Goal: Entertainment & Leisure: Consume media (video, audio)

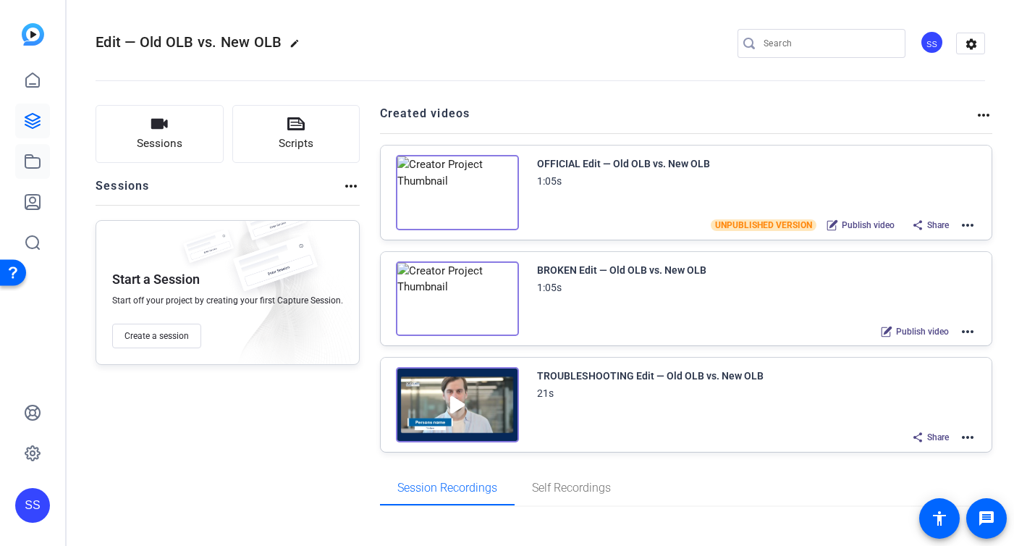
click at [38, 151] on link at bounding box center [32, 161] width 35 height 35
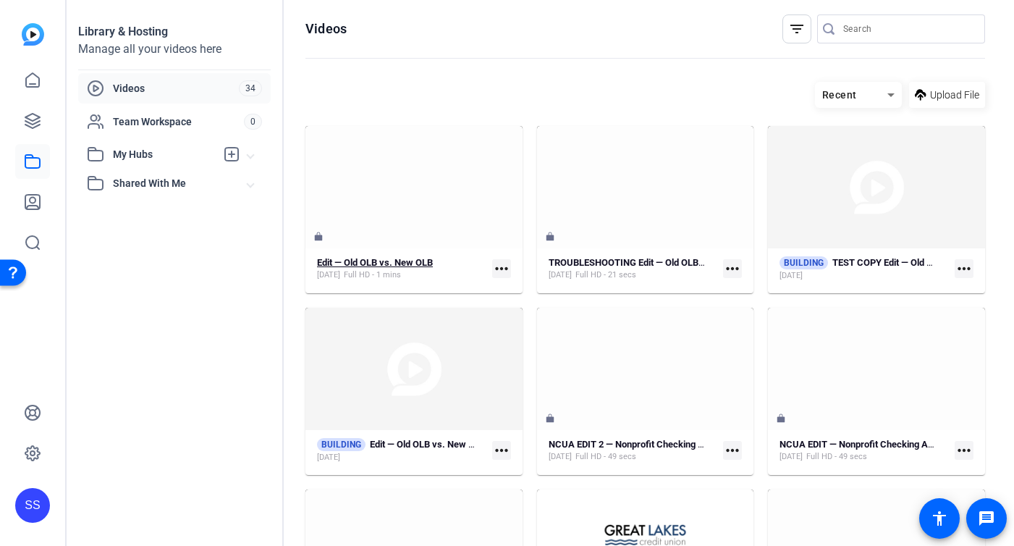
click at [370, 268] on div "Edit — Old OLB vs. New OLB" at bounding box center [375, 263] width 116 height 12
click at [507, 452] on mat-icon "more_horiz" at bounding box center [501, 450] width 19 height 19
click at [444, 450] on div at bounding box center [507, 273] width 1014 height 546
click at [420, 444] on strong "Edit — Old OLB vs. New OLB" at bounding box center [428, 444] width 116 height 11
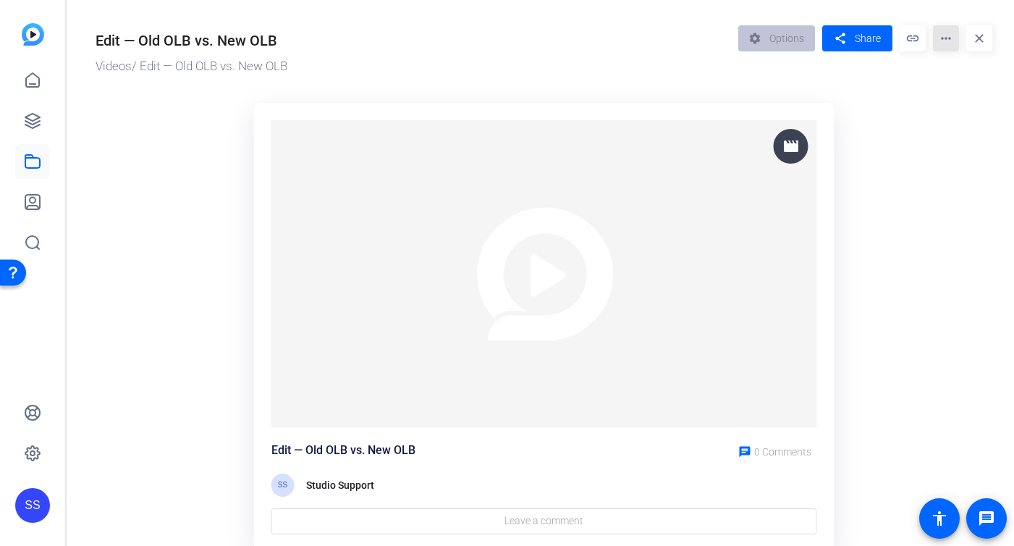
click at [944, 43] on mat-icon "more_horiz" at bounding box center [946, 38] width 26 height 26
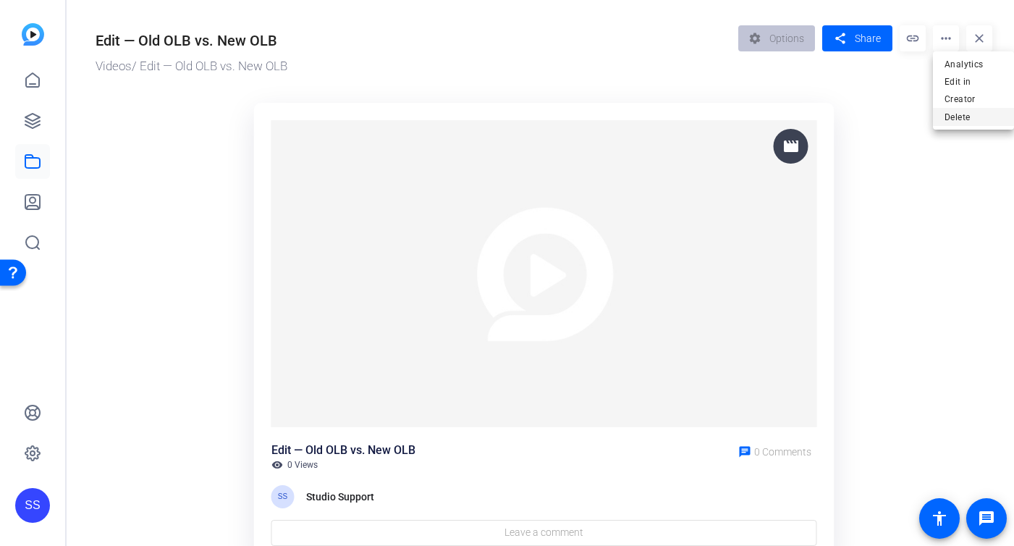
click at [959, 115] on span "Delete" at bounding box center [973, 117] width 58 height 17
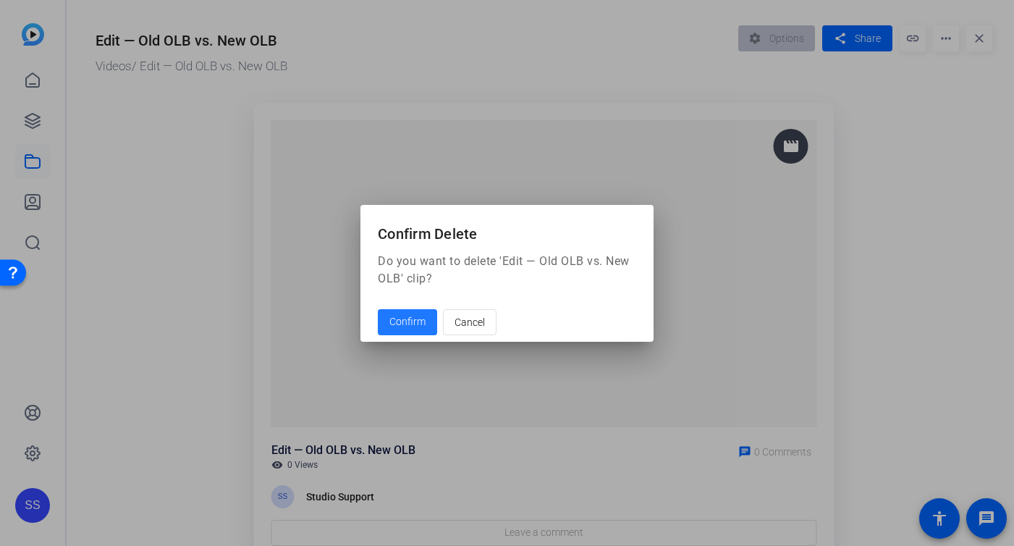
click at [405, 318] on span "Confirm" at bounding box center [407, 321] width 36 height 15
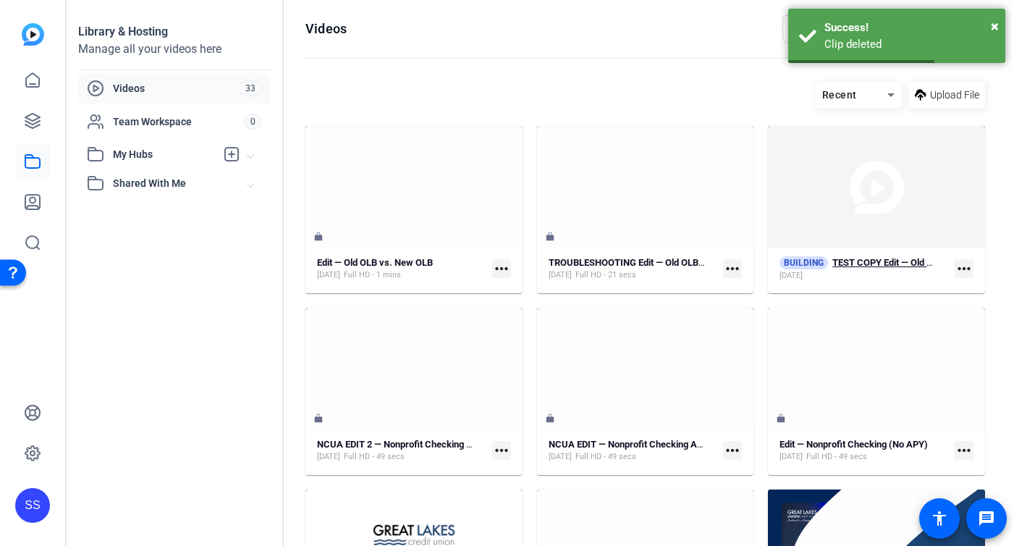
click at [887, 260] on strong "TEST COPY Edit — Old OLB vs. New OLB" at bounding box center [915, 262] width 167 height 11
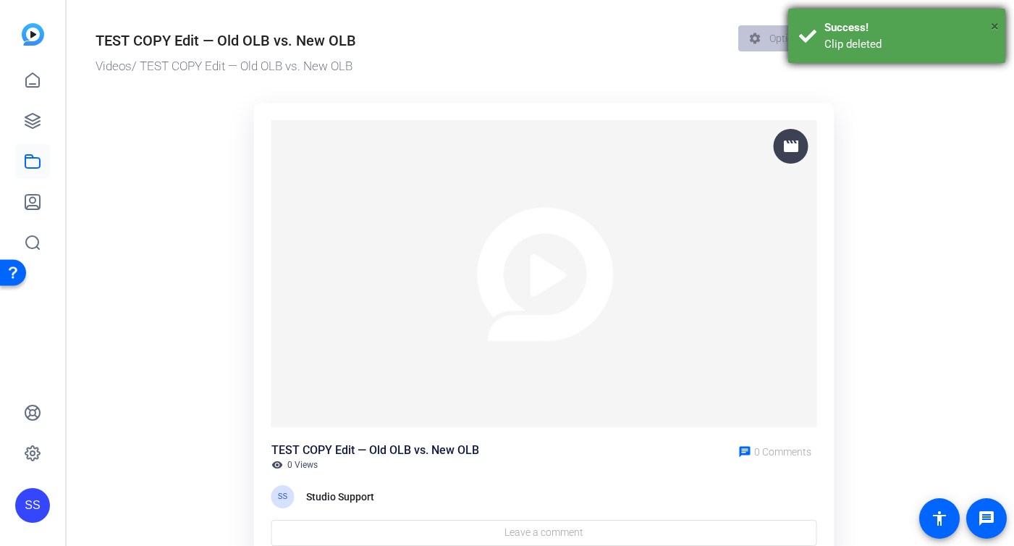
click at [991, 20] on span "×" at bounding box center [995, 25] width 8 height 17
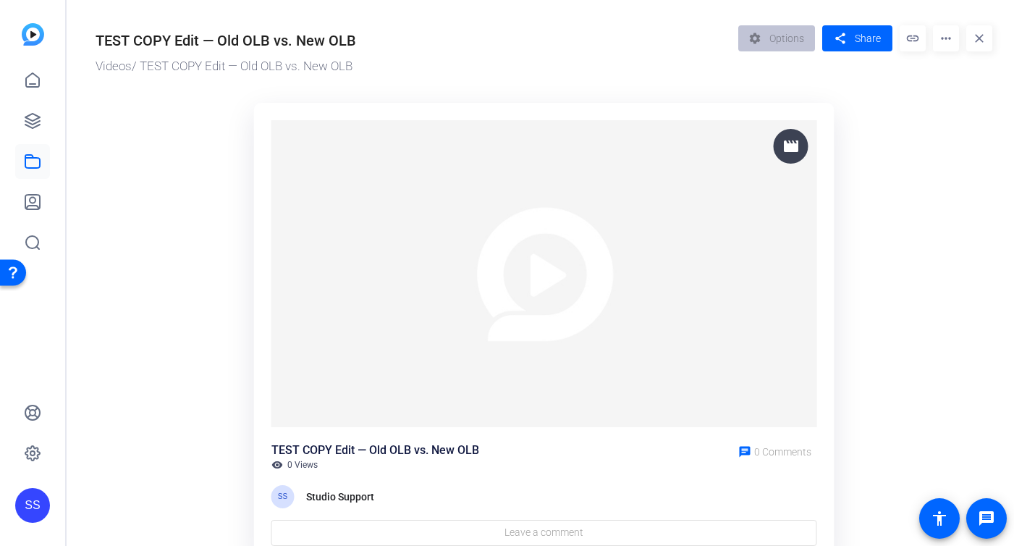
click at [945, 46] on mat-icon "more_horiz" at bounding box center [946, 38] width 26 height 26
click at [948, 88] on span "Delete" at bounding box center [973, 82] width 58 height 17
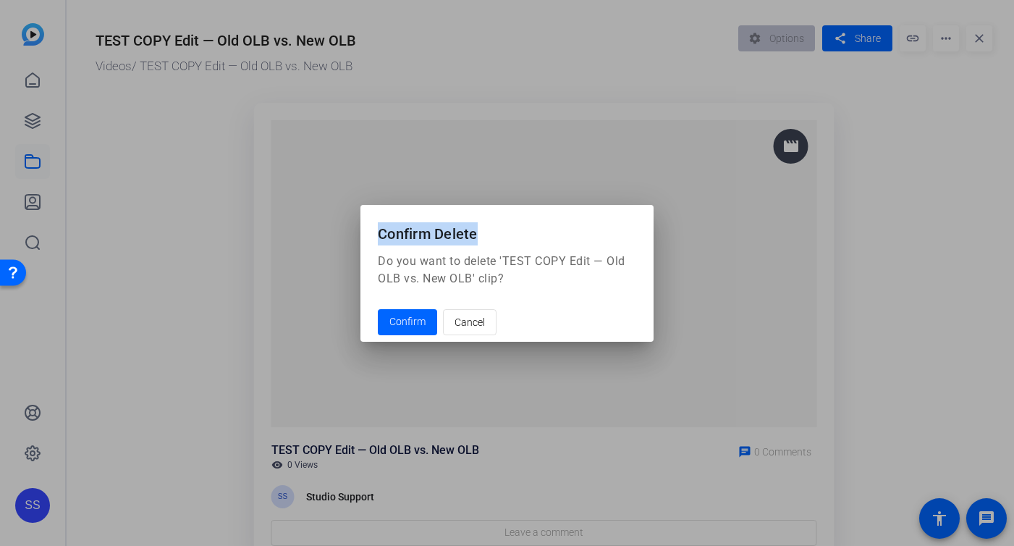
drag, startPoint x: 678, startPoint y: 187, endPoint x: 493, endPoint y: 237, distance: 191.9
click at [493, 237] on div "Confirm Delete Do you want to delete 'TEST COPY Edit — Old OLB vs. New OLB' cli…" at bounding box center [507, 273] width 1014 height 546
click at [405, 321] on span "Confirm" at bounding box center [407, 321] width 36 height 15
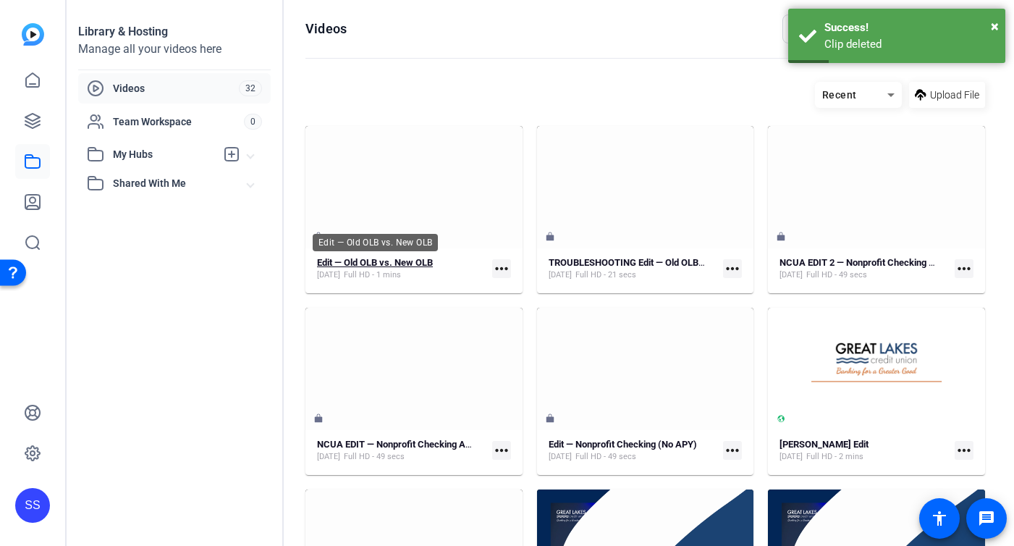
click at [386, 265] on strong "Edit — Old OLB vs. New OLB" at bounding box center [375, 262] width 116 height 11
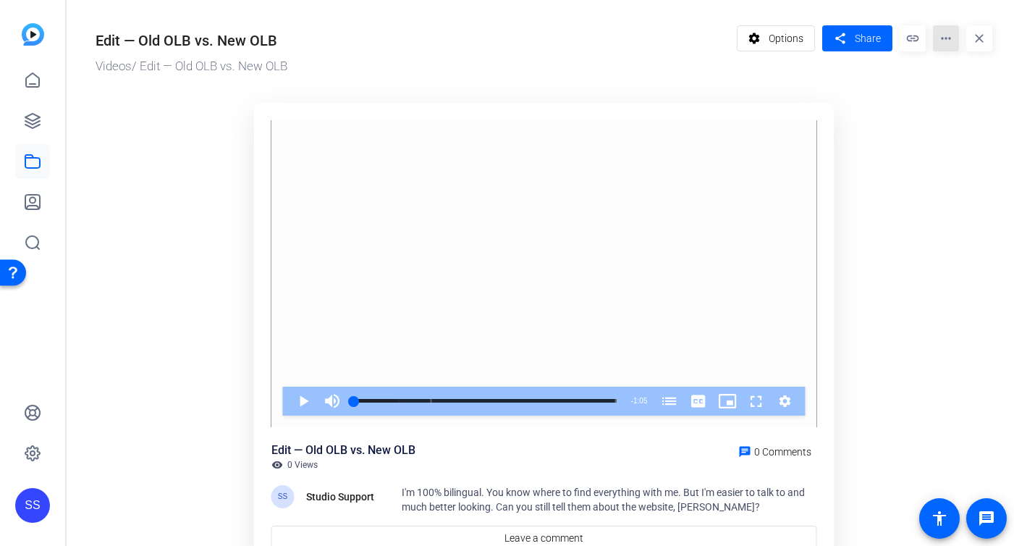
click at [952, 42] on mat-icon "more_horiz" at bounding box center [946, 38] width 26 height 26
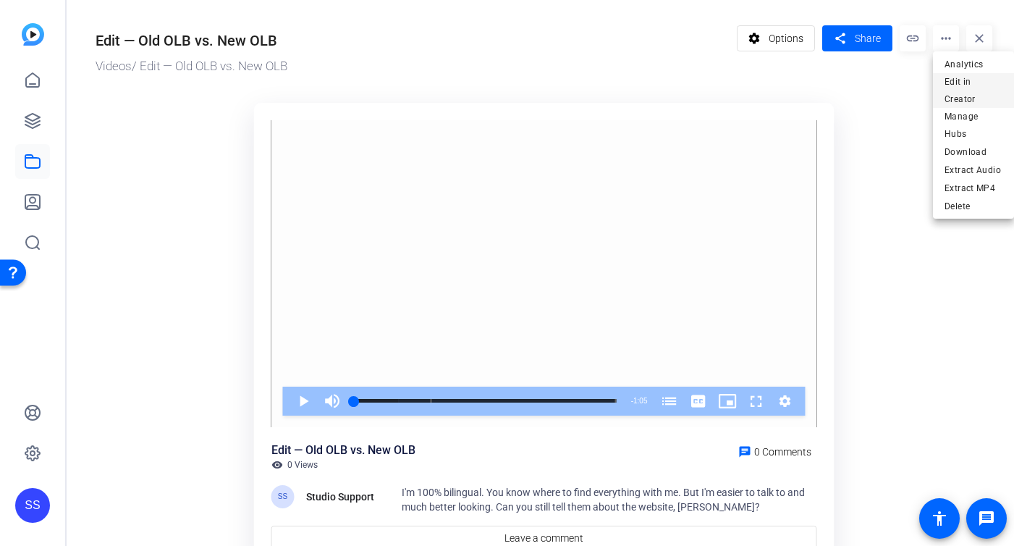
drag, startPoint x: 952, startPoint y: 42, endPoint x: 949, endPoint y: 94, distance: 52.2
click at [949, 94] on div "Analytics Edit in Creator Manage Hubs Download Extract Audio Extract MP4 Delete" at bounding box center [507, 273] width 1014 height 546
click at [949, 94] on span "Edit in Creator" at bounding box center [973, 90] width 58 height 35
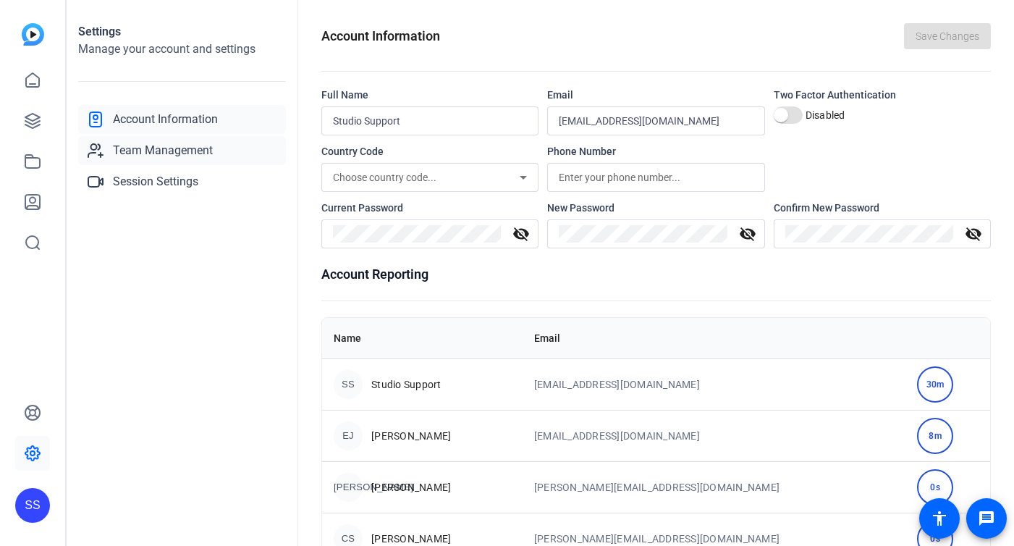
click at [156, 155] on span "Team Management" at bounding box center [163, 150] width 100 height 17
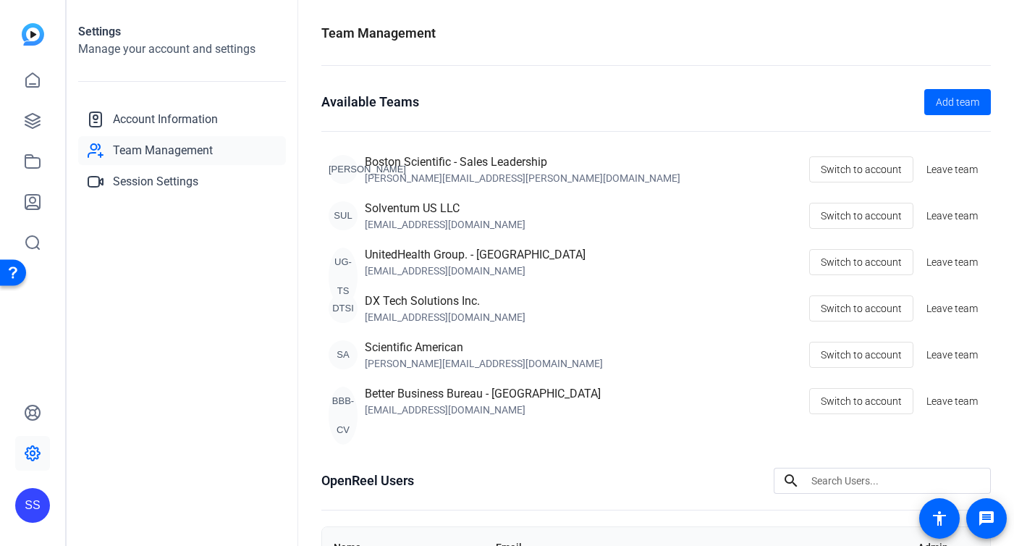
scroll to position [22, 0]
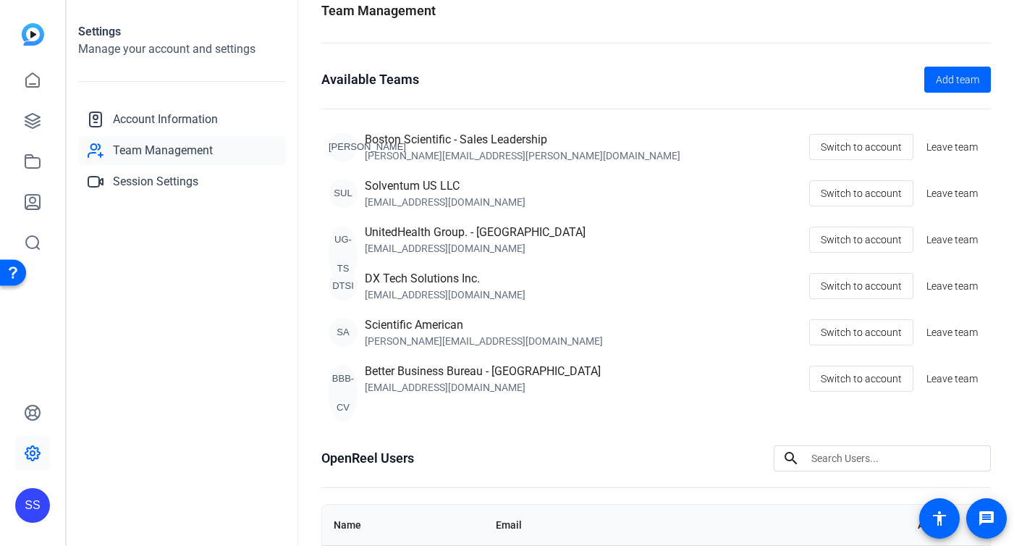
click at [23, 498] on div "SS" at bounding box center [32, 505] width 35 height 35
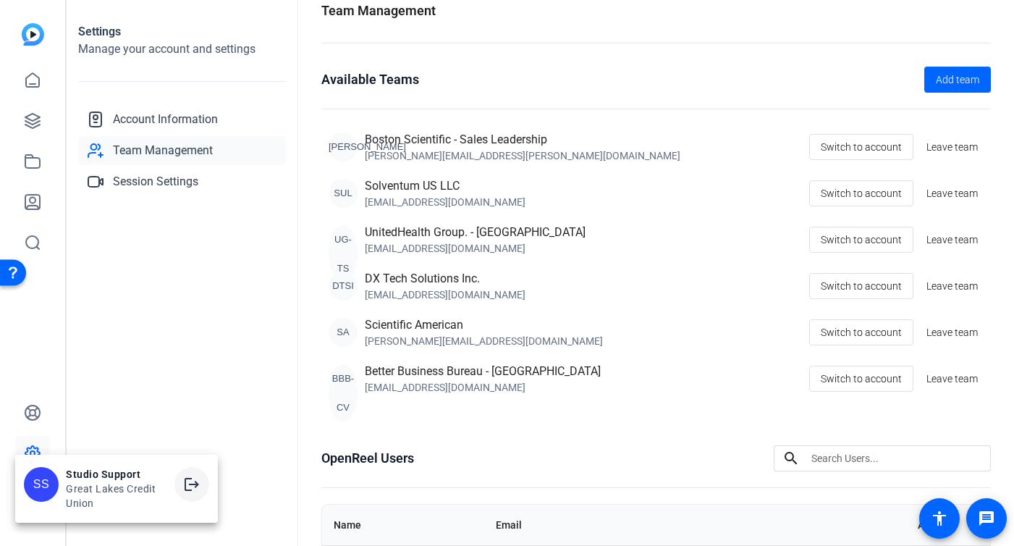
click at [187, 488] on mat-icon "logout" at bounding box center [191, 483] width 17 height 17
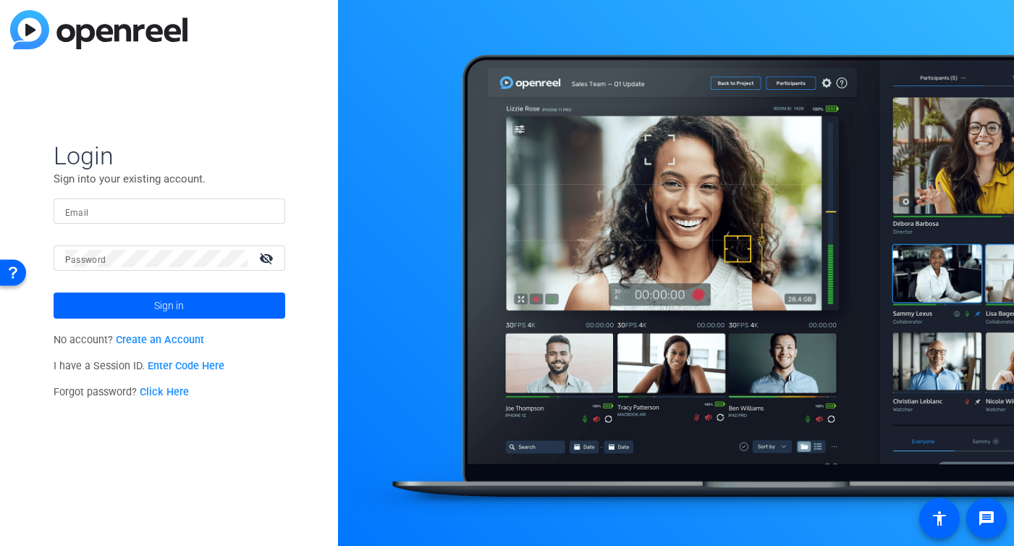
click at [243, 206] on input "Email" at bounding box center [169, 211] width 208 height 17
click at [209, 201] on div at bounding box center [169, 210] width 208 height 25
click at [256, 210] on img at bounding box center [261, 211] width 10 height 17
type input "studiosupport+1@openreel.com"
click at [206, 208] on input "Email" at bounding box center [169, 211] width 208 height 17
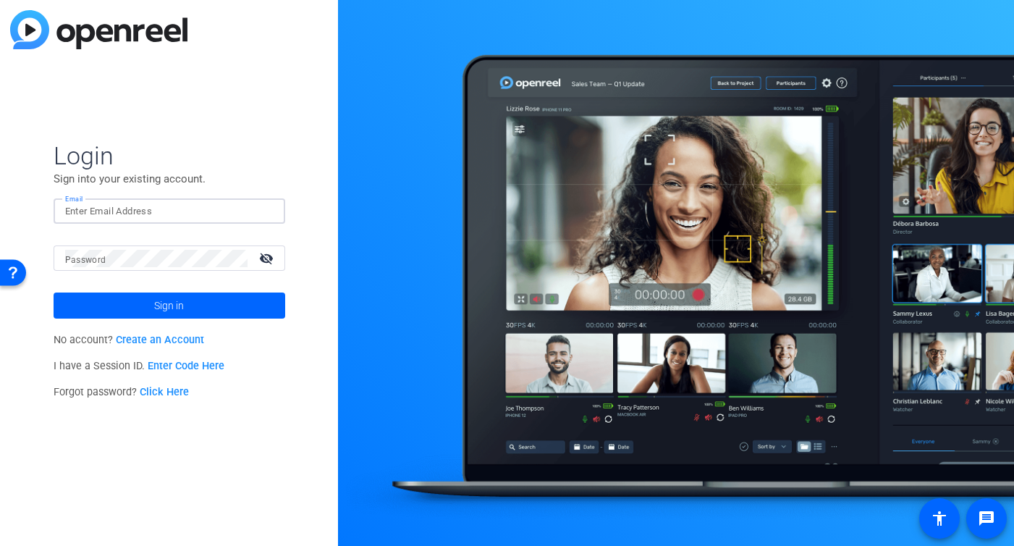
click at [265, 212] on img at bounding box center [261, 211] width 10 height 17
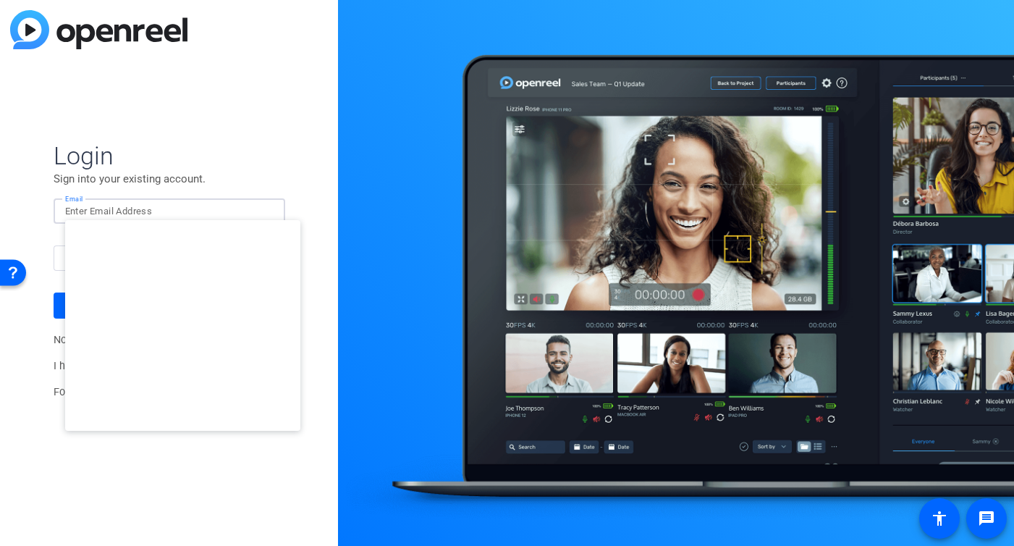
type input "studiosupport@openreel.com"
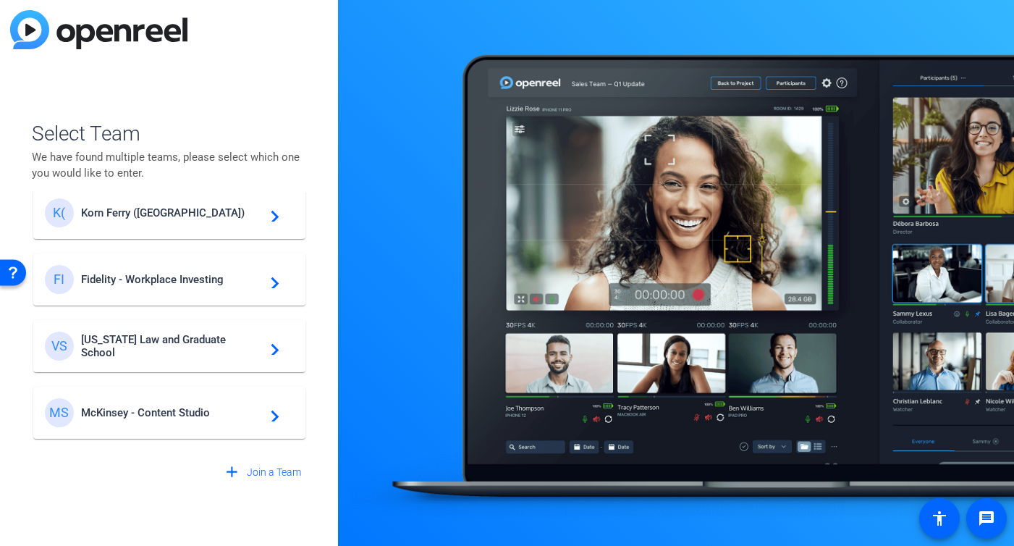
scroll to position [289, 0]
click at [132, 341] on span "Vermont Law and Graduate School" at bounding box center [171, 344] width 181 height 26
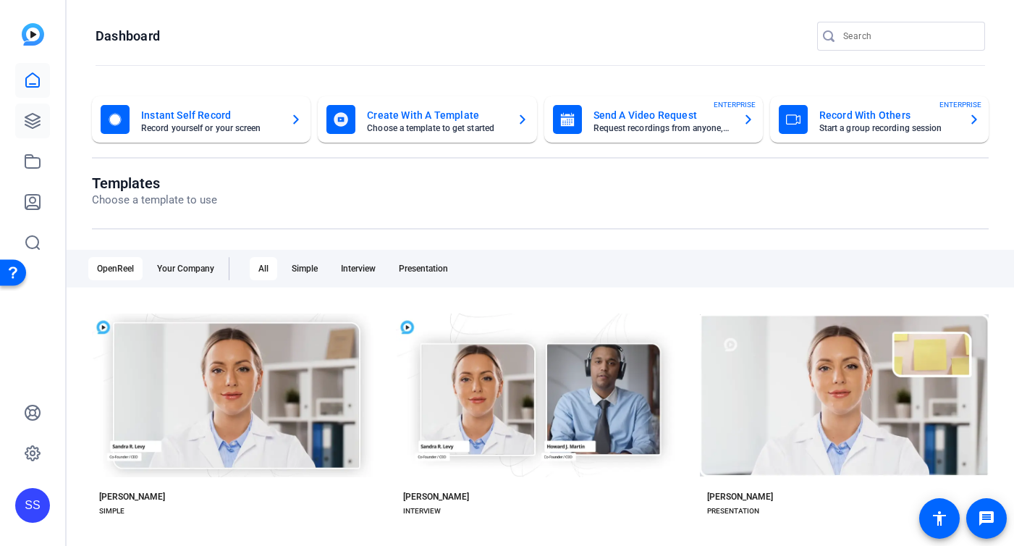
click at [35, 119] on icon at bounding box center [32, 121] width 14 height 14
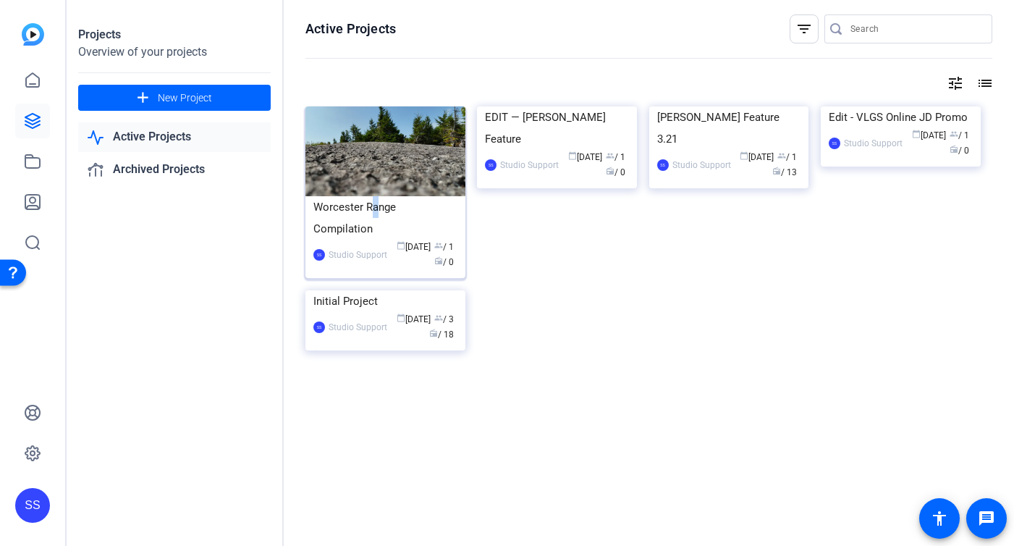
drag, startPoint x: 372, startPoint y: 201, endPoint x: 378, endPoint y: 216, distance: 16.5
click at [378, 216] on div "Worcester Range Compilation" at bounding box center [385, 217] width 144 height 43
click at [505, 106] on img at bounding box center [557, 106] width 160 height 0
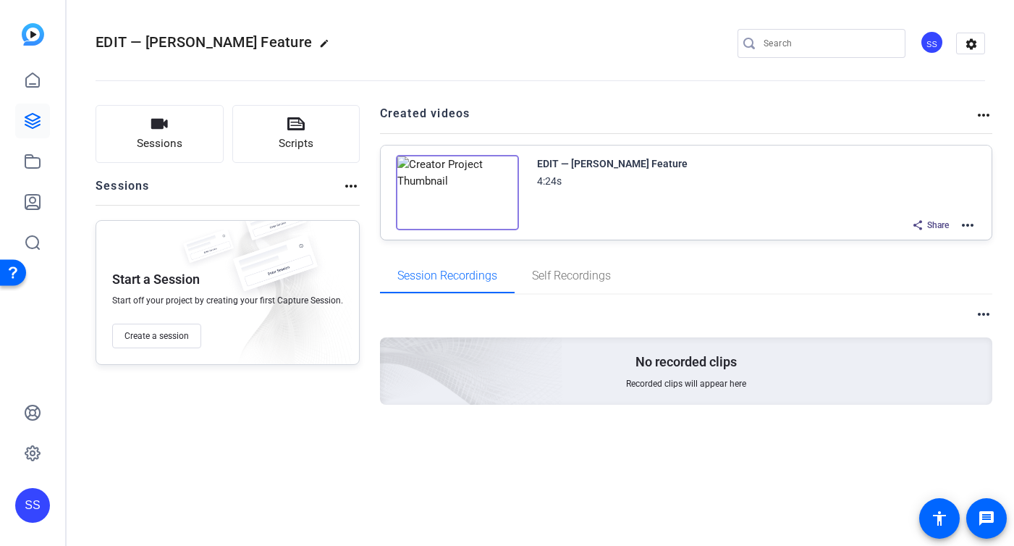
click at [973, 222] on mat-icon "more_horiz" at bounding box center [967, 224] width 17 height 17
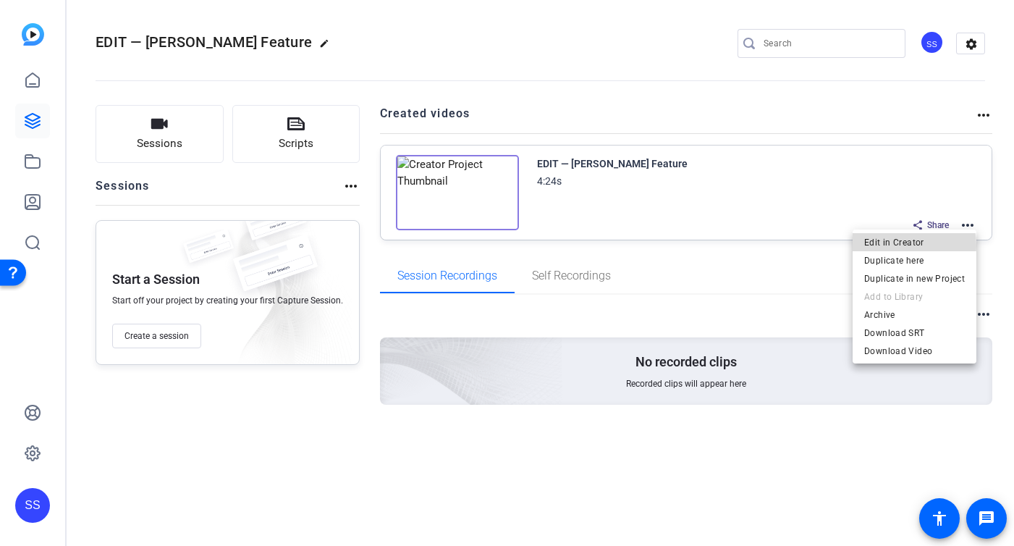
click at [898, 245] on span "Edit in Creator" at bounding box center [914, 242] width 101 height 17
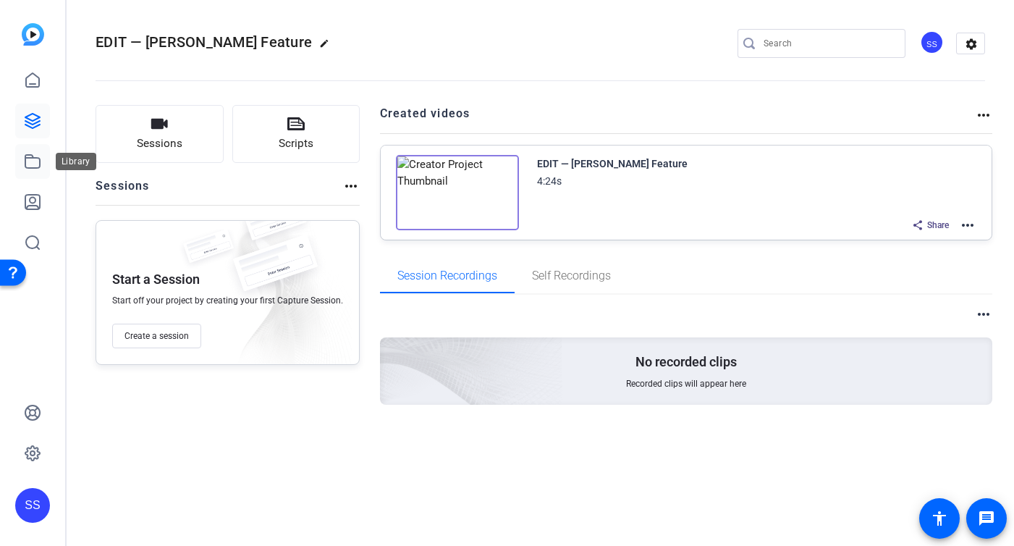
click at [30, 169] on icon at bounding box center [32, 161] width 17 height 17
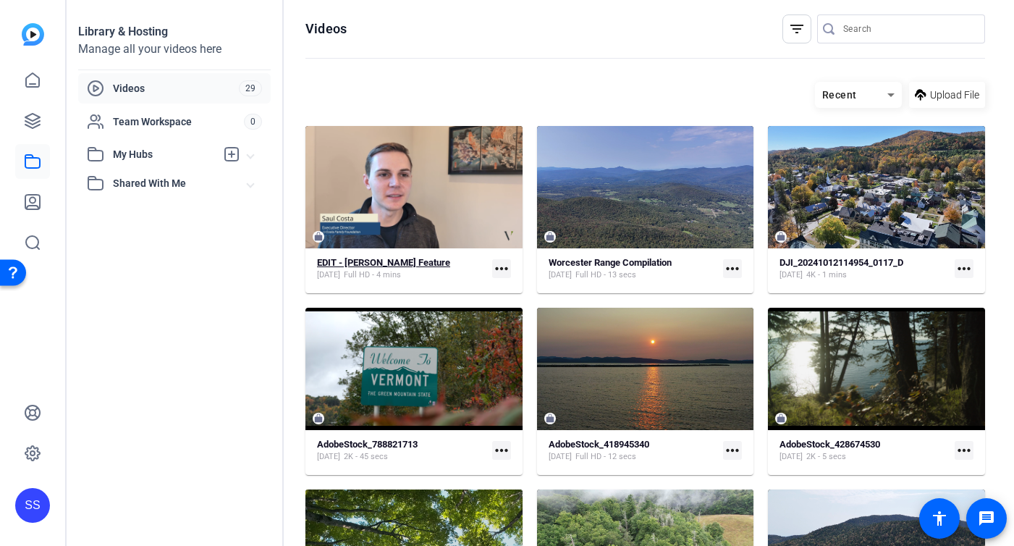
click at [399, 266] on strong "EDIT - Saul Costa Feature" at bounding box center [383, 262] width 133 height 11
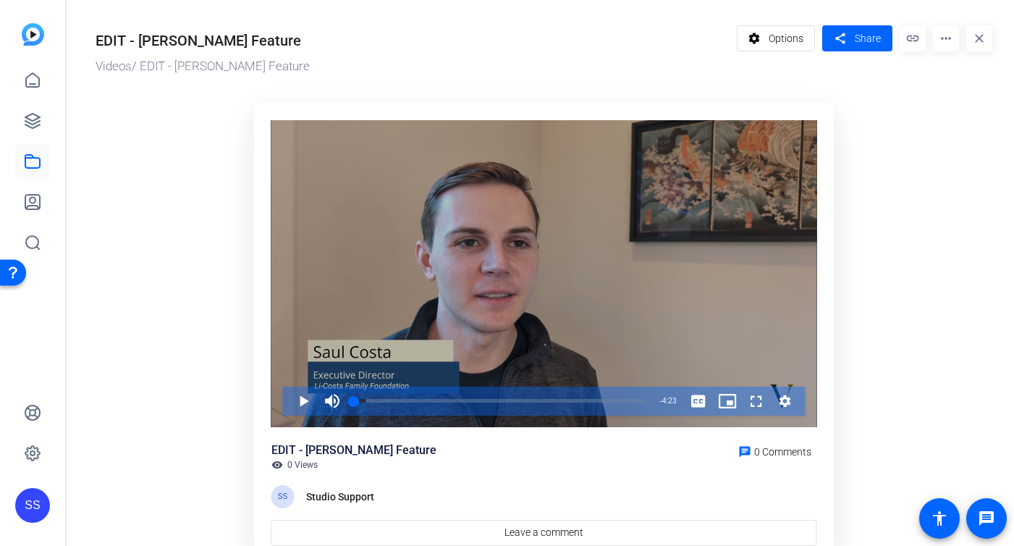
click at [388, 303] on div "Video Player" at bounding box center [544, 273] width 546 height 307
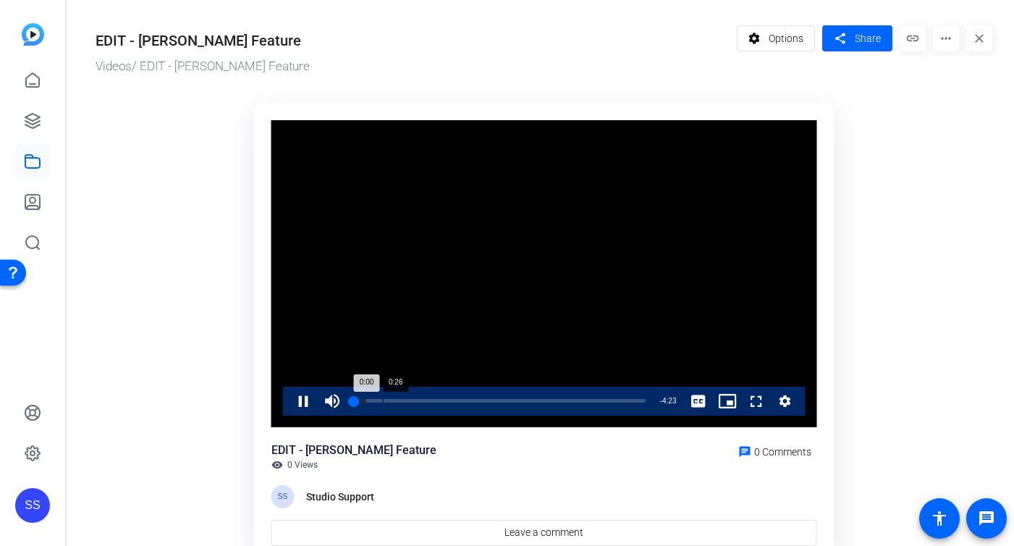
click at [380, 399] on div "Loaded : 4.22% 0:26 0:00" at bounding box center [500, 401] width 292 height 4
click at [387, 399] on div "0:30" at bounding box center [371, 401] width 34 height 4
click at [389, 399] on div "0:32" at bounding box center [372, 401] width 36 height 4
click at [387, 399] on div "0:30" at bounding box center [371, 401] width 34 height 4
click at [289, 397] on span "Video Player" at bounding box center [289, 400] width 0 height 29
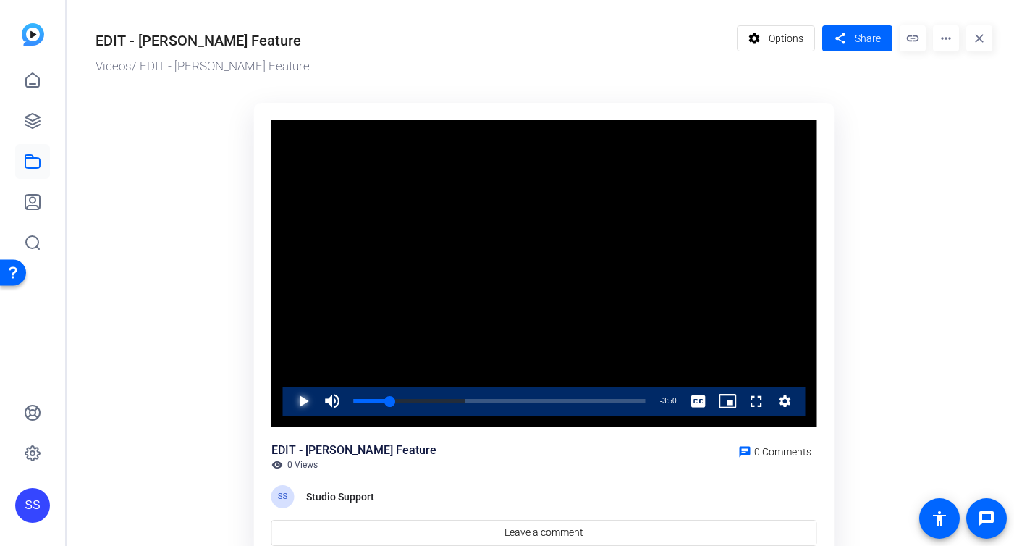
click at [289, 403] on span "Video Player" at bounding box center [289, 400] width 0 height 29
click at [923, 289] on ktd-grid "Video Player is loading. Play Video Pause Mute 0% Current Time 0:47 / Duration …" at bounding box center [544, 333] width 897 height 478
click at [411, 399] on div "0:53" at bounding box center [384, 401] width 60 height 4
click at [409, 399] on div "0:50" at bounding box center [382, 401] width 56 height 4
click at [289, 402] on span "Video Player" at bounding box center [289, 400] width 0 height 29
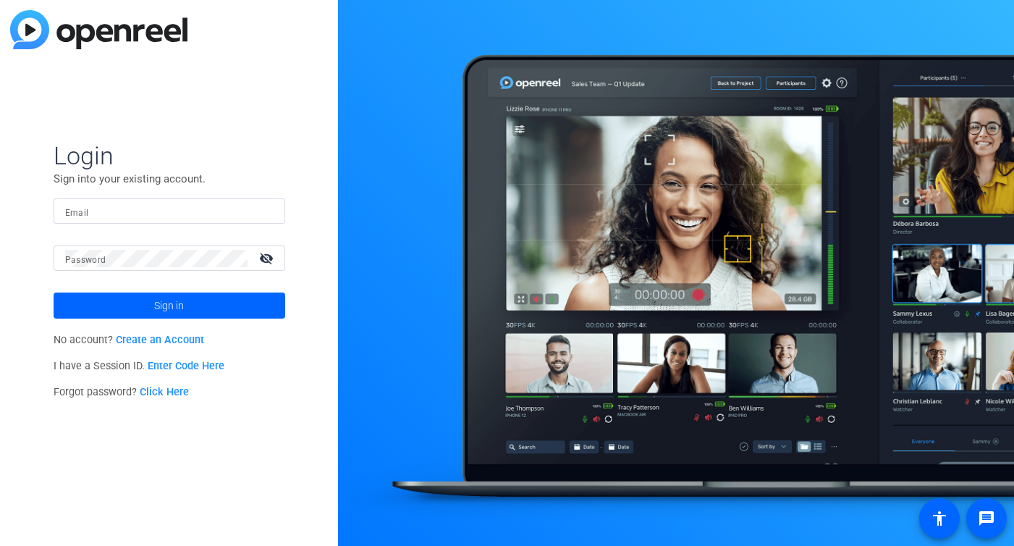
click at [196, 206] on input "Email" at bounding box center [169, 211] width 208 height 17
click at [279, 212] on div "Email" at bounding box center [170, 210] width 232 height 25
click at [268, 212] on div at bounding box center [264, 211] width 17 height 17
type input "studiosupport+1@openreel.com"
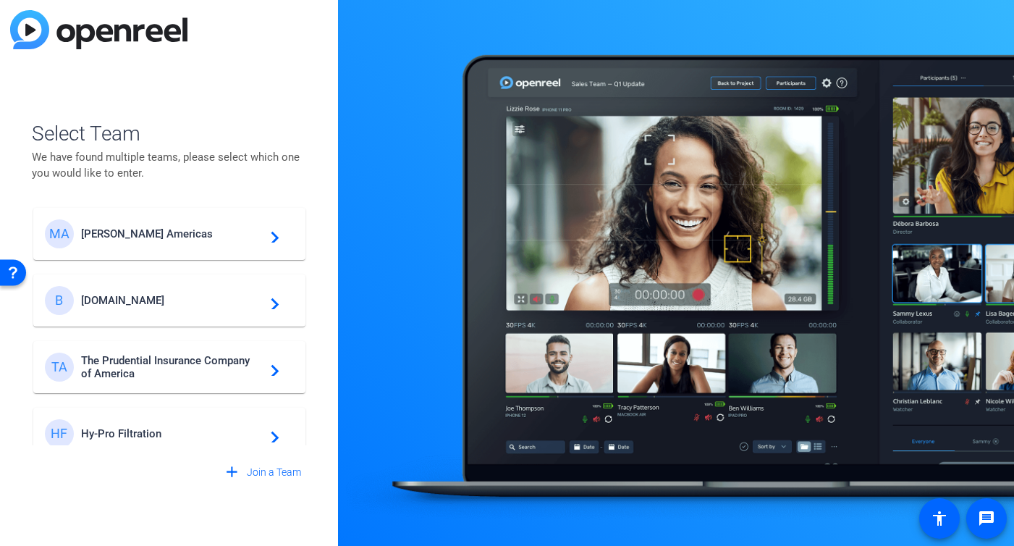
click at [195, 253] on mat-card-content "MA Messer Americas navigate_next" at bounding box center [169, 234] width 272 height 52
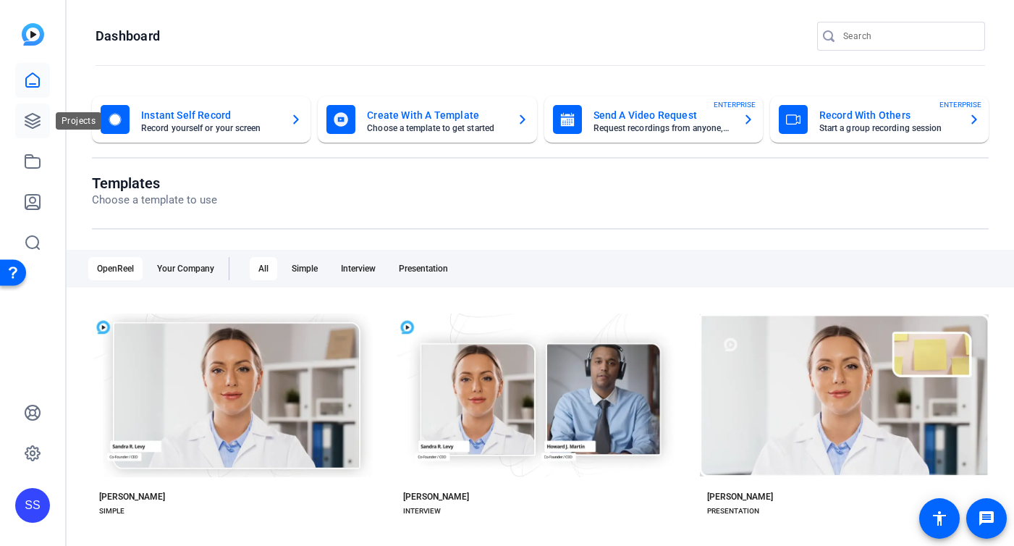
click at [40, 123] on icon at bounding box center [32, 120] width 17 height 17
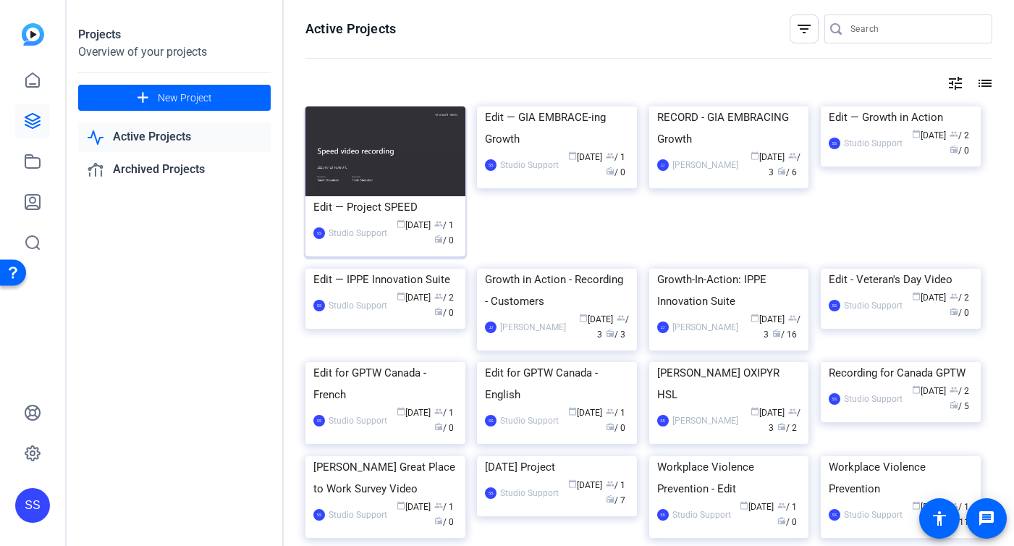
click at [371, 211] on div "Edit — Project SPEED" at bounding box center [385, 207] width 144 height 22
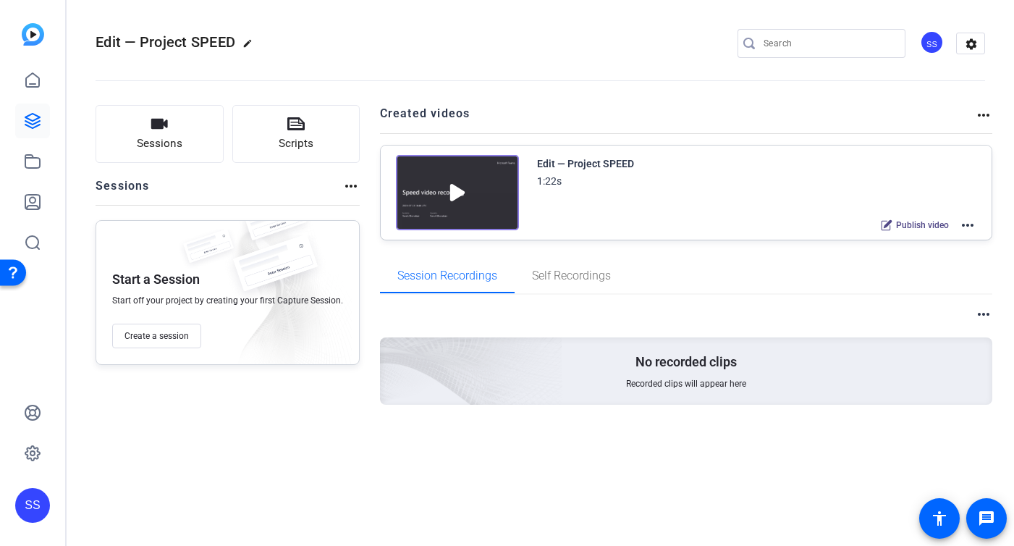
click at [967, 223] on mat-icon "more_horiz" at bounding box center [967, 224] width 17 height 17
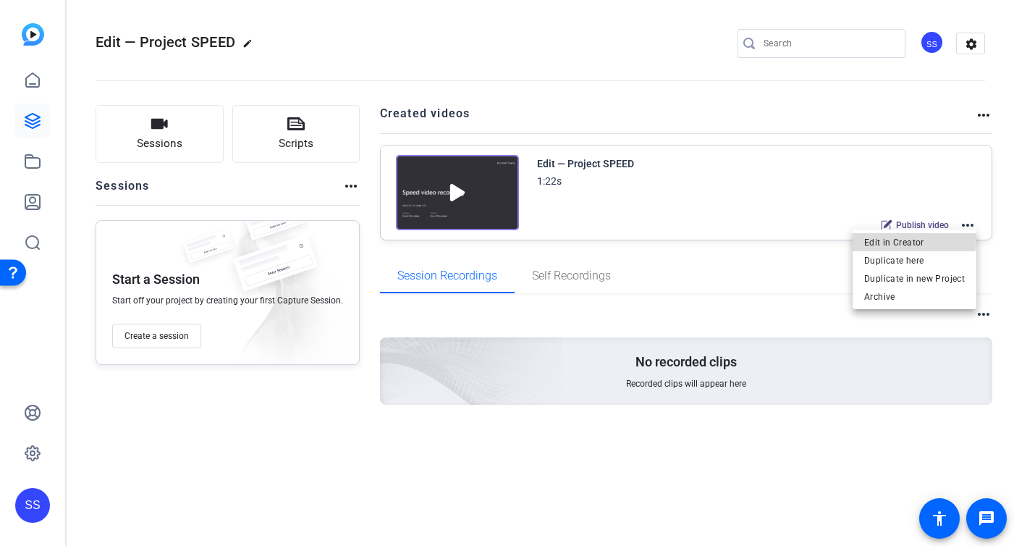
click at [908, 239] on span "Edit in Creator" at bounding box center [914, 242] width 101 height 17
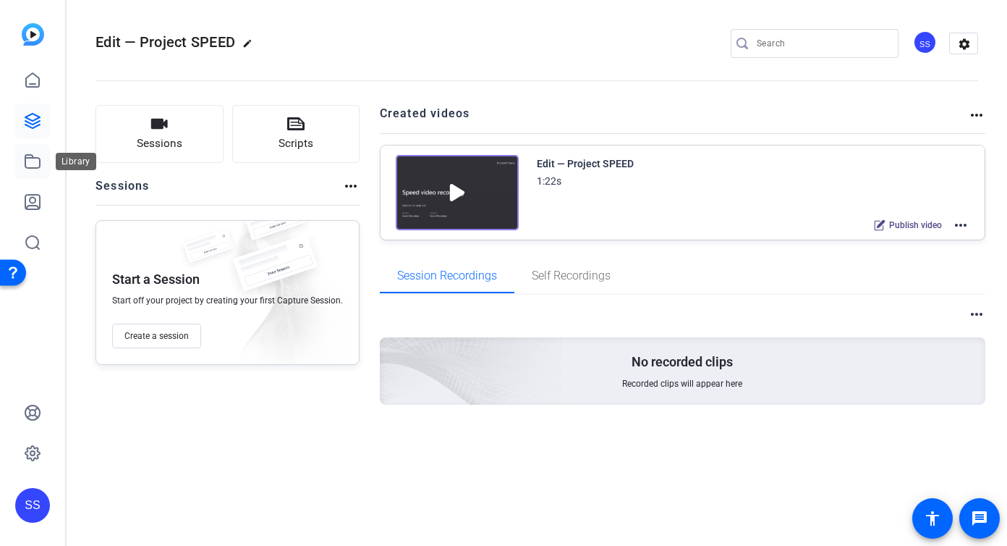
click at [30, 164] on icon at bounding box center [32, 161] width 17 height 17
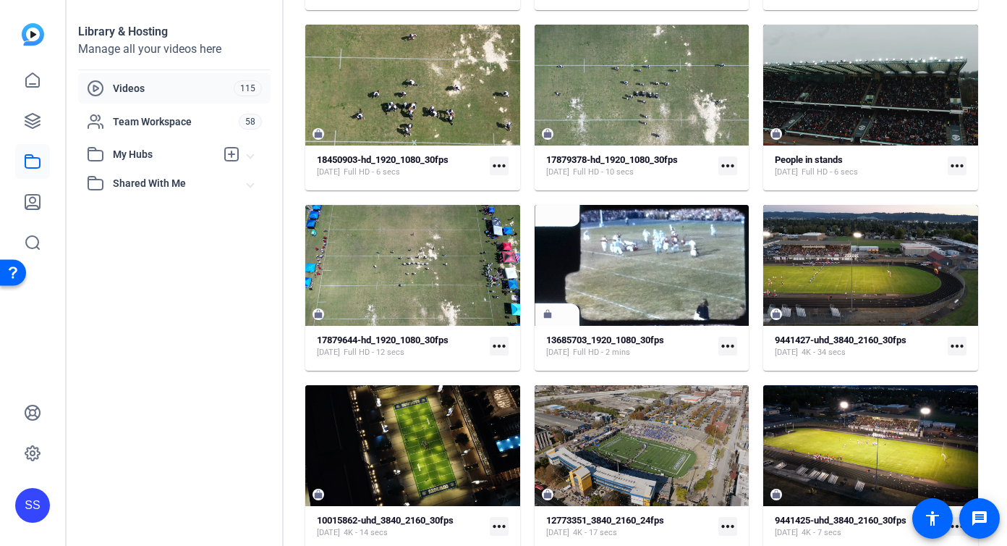
scroll to position [2266, 0]
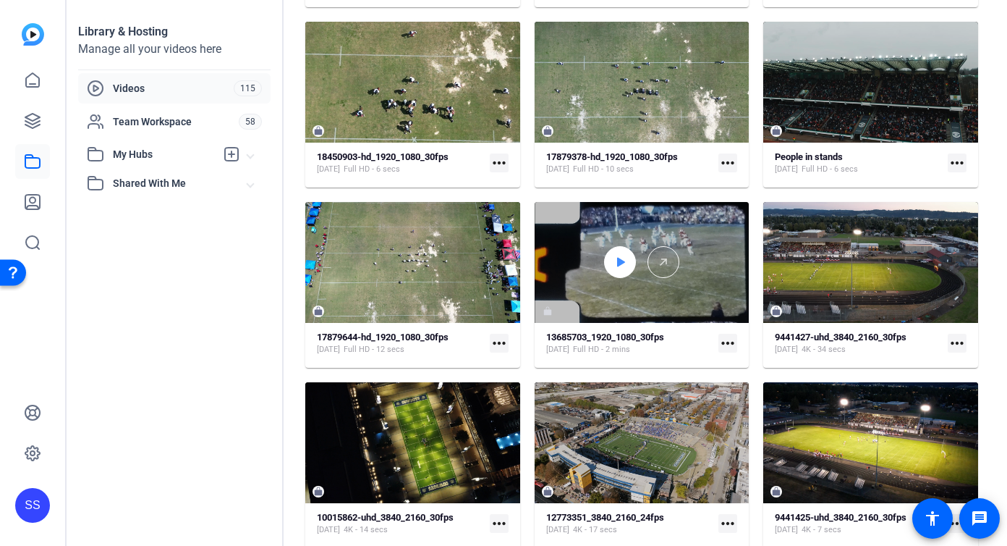
click at [627, 259] on div at bounding box center [620, 262] width 32 height 32
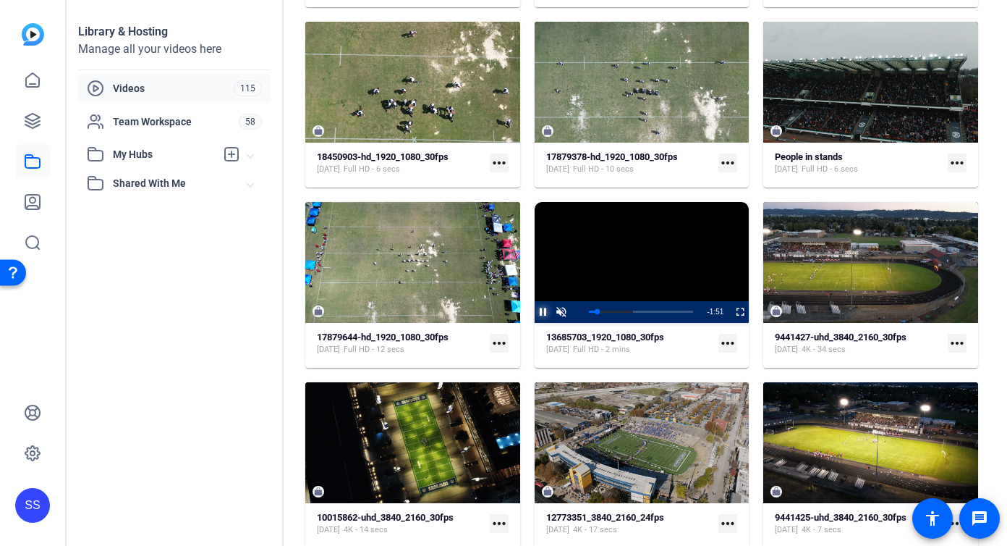
click at [535, 316] on span "Video Player" at bounding box center [535, 312] width 0 height 22
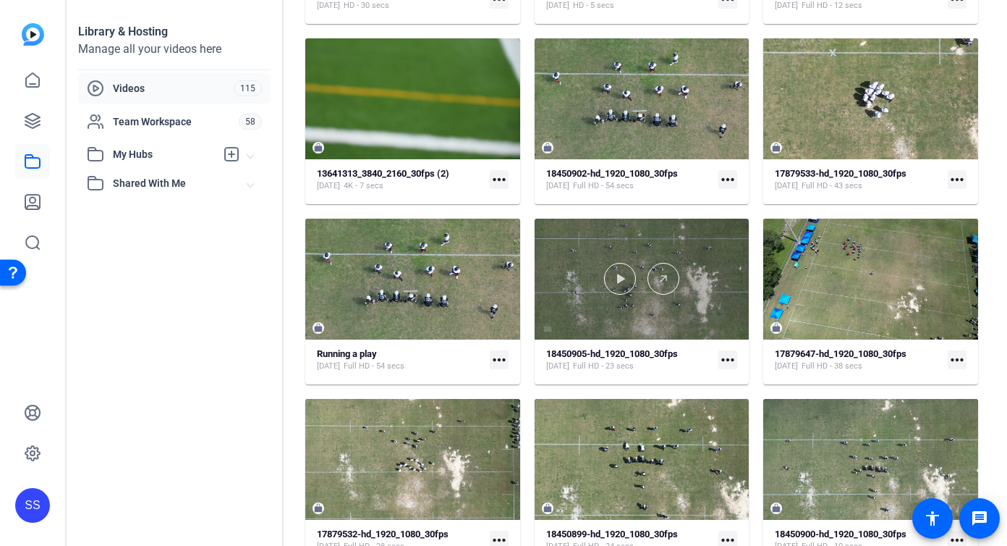
scroll to position [1528, 0]
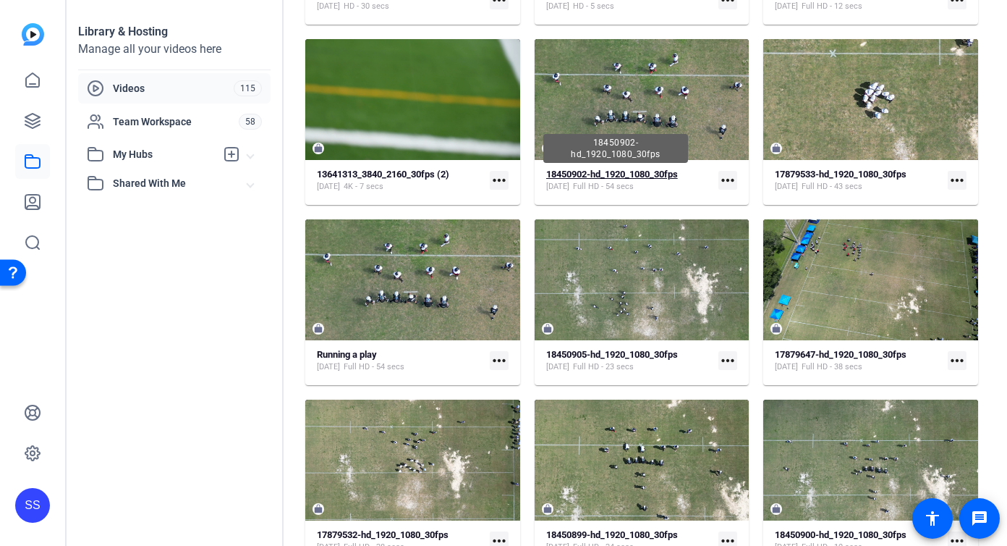
click at [662, 176] on strong "18450902-hd_1920_1080_30fps" at bounding box center [612, 174] width 132 height 11
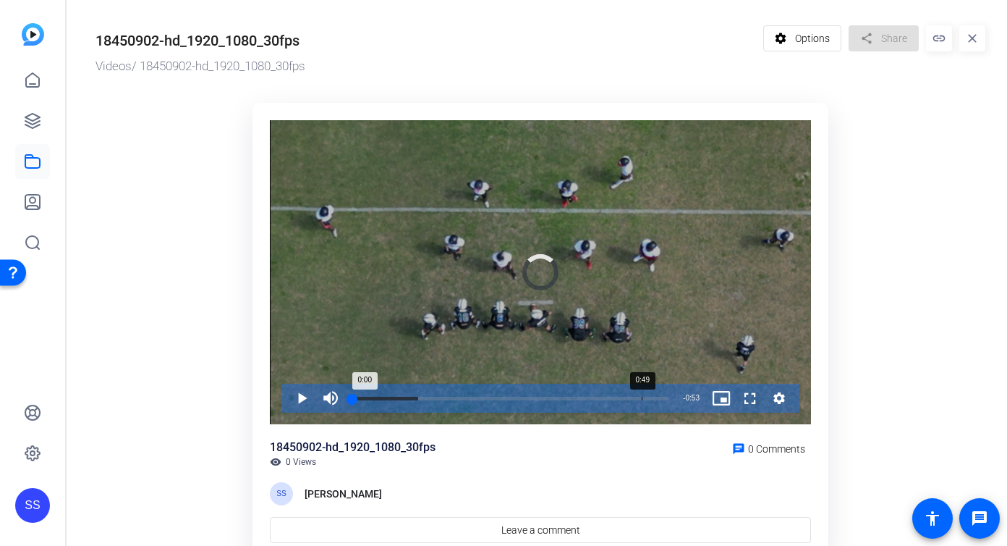
click at [642, 400] on div "Loaded : 20.77% 0:49 0:00" at bounding box center [510, 398] width 331 height 29
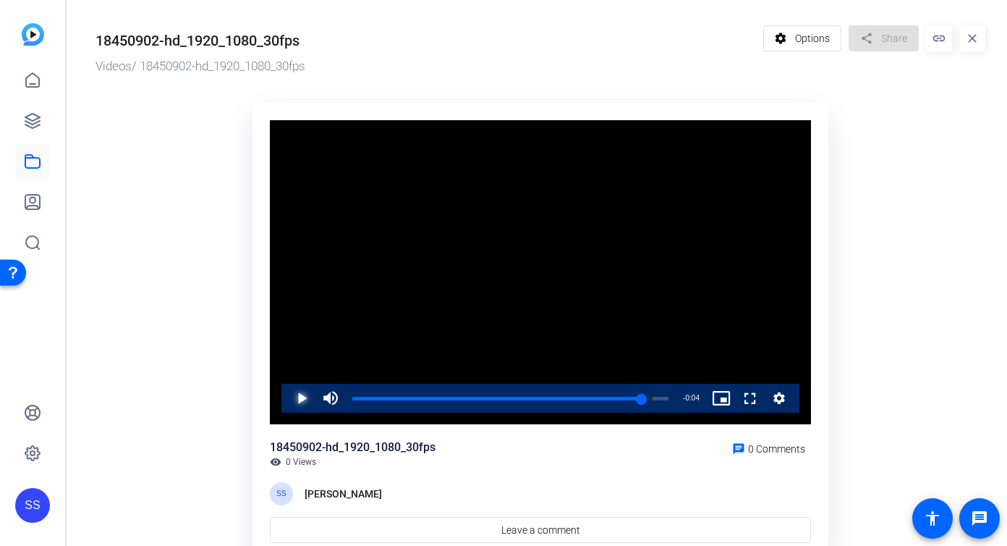
click at [287, 397] on span "Video Player" at bounding box center [287, 398] width 0 height 29
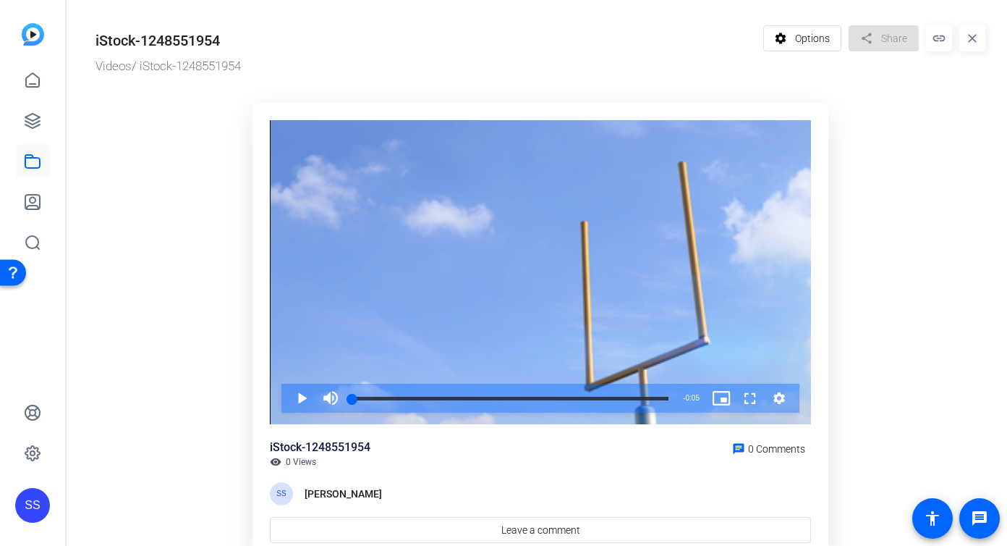
click at [42, 493] on div "SS" at bounding box center [32, 505] width 35 height 35
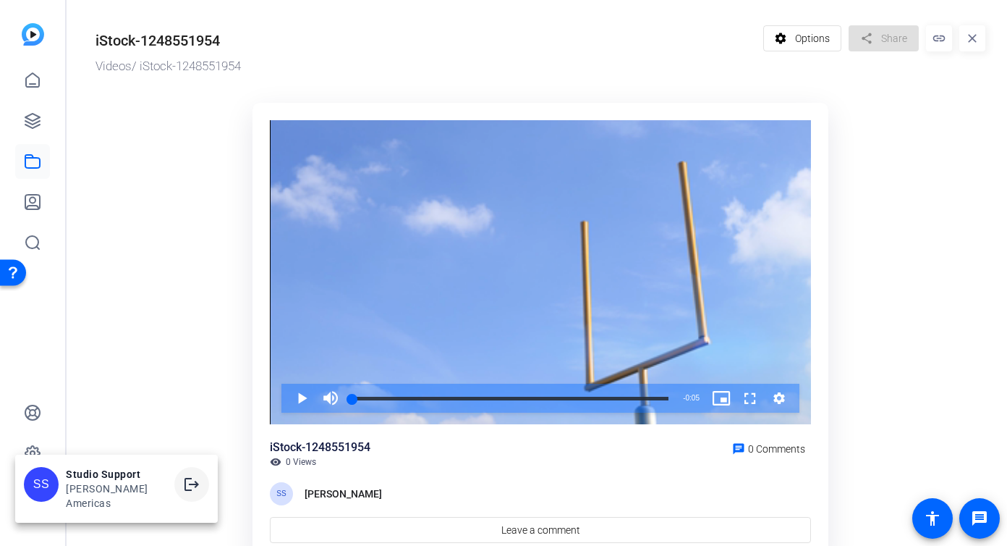
click at [182, 483] on span at bounding box center [191, 484] width 35 height 35
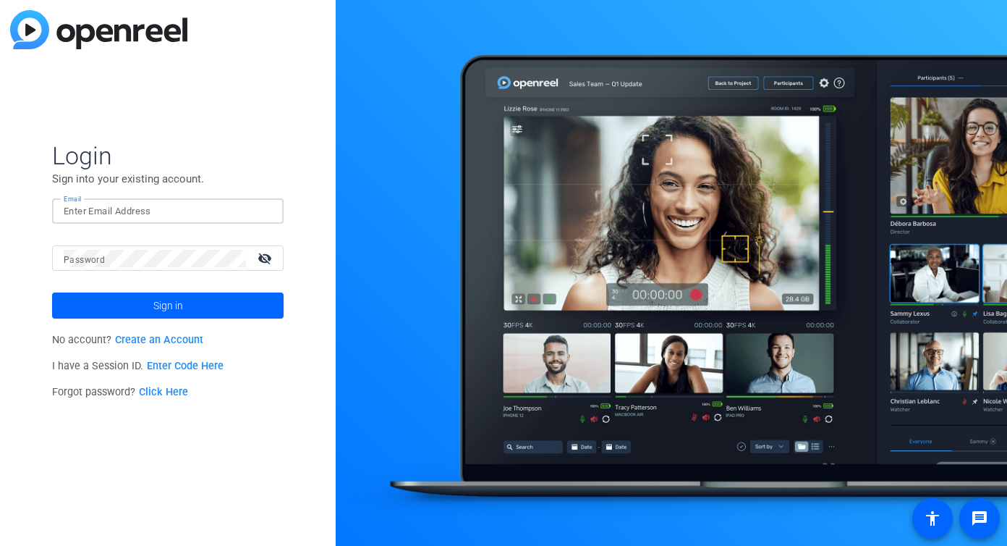
click at [263, 213] on img at bounding box center [260, 211] width 10 height 17
type input "studiosupport+1@openreel.com"
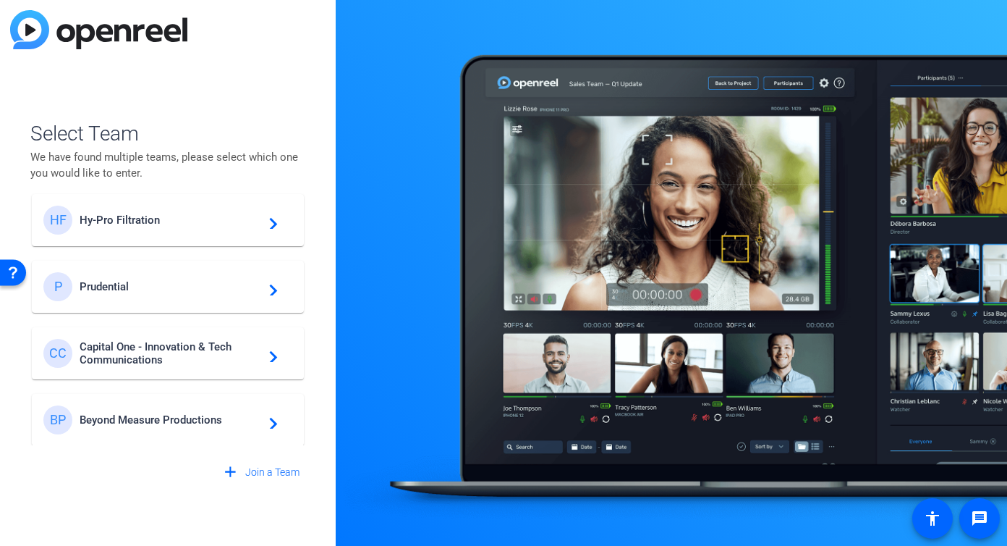
scroll to position [16, 0]
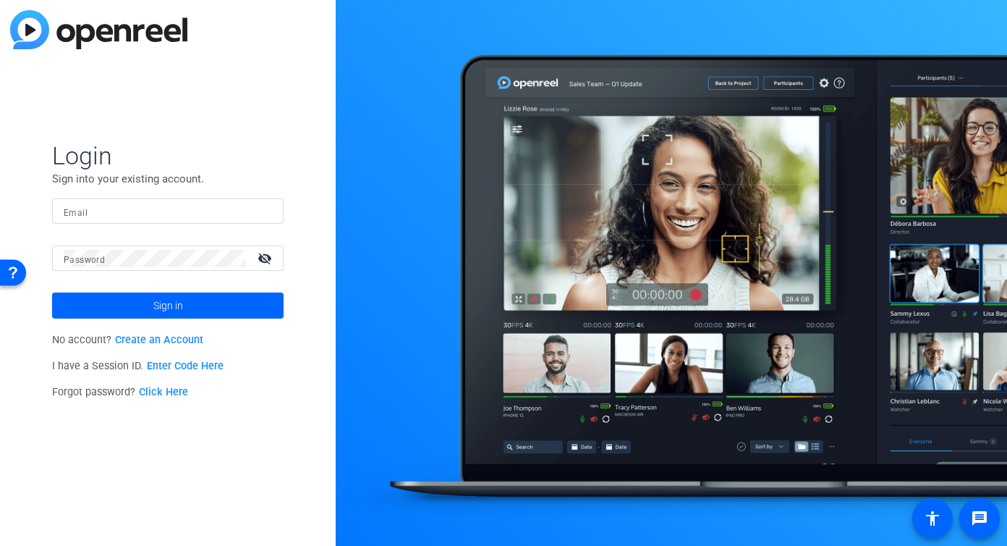
click at [266, 200] on div at bounding box center [168, 210] width 208 height 25
click at [256, 206] on div at bounding box center [168, 210] width 208 height 25
type input "[EMAIL_ADDRESS][DOMAIN_NAME]"
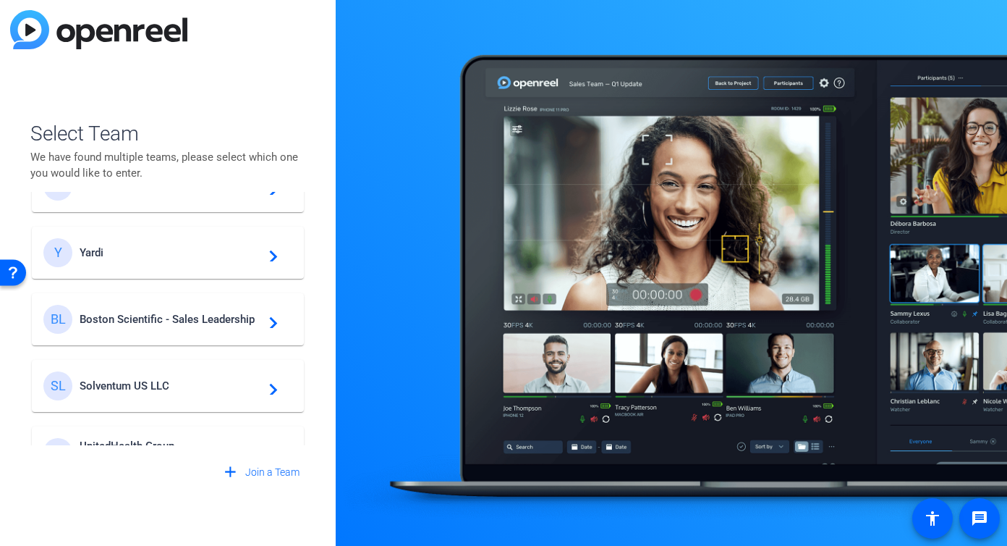
scroll to position [311, 0]
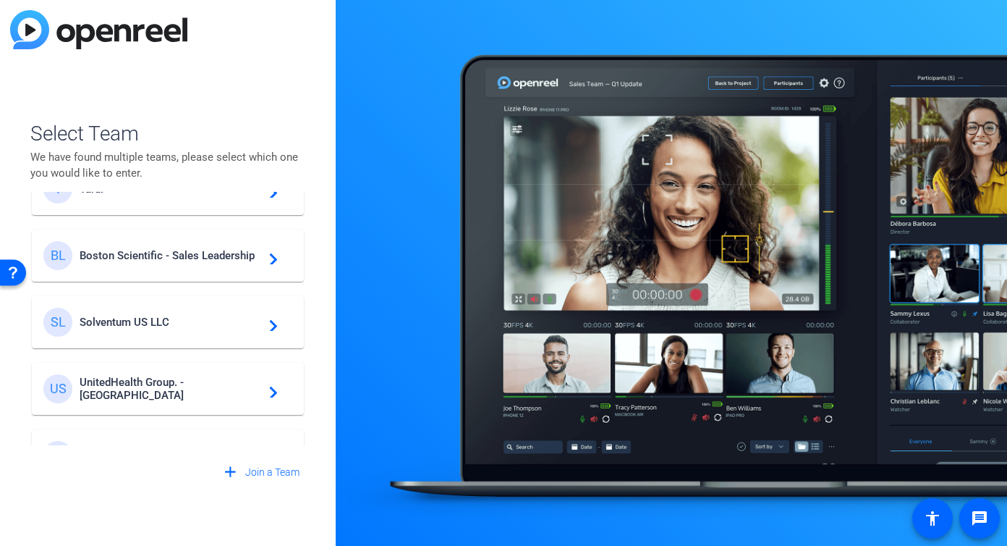
click at [200, 299] on mat-card-content "SL Solventum US LLC navigate_next" at bounding box center [168, 322] width 272 height 52
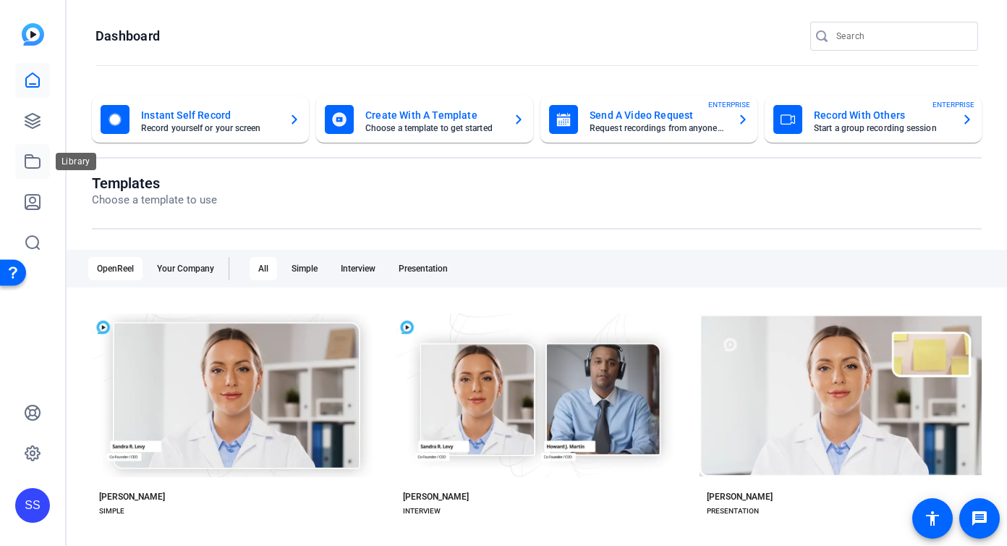
click at [26, 156] on icon at bounding box center [32, 161] width 14 height 13
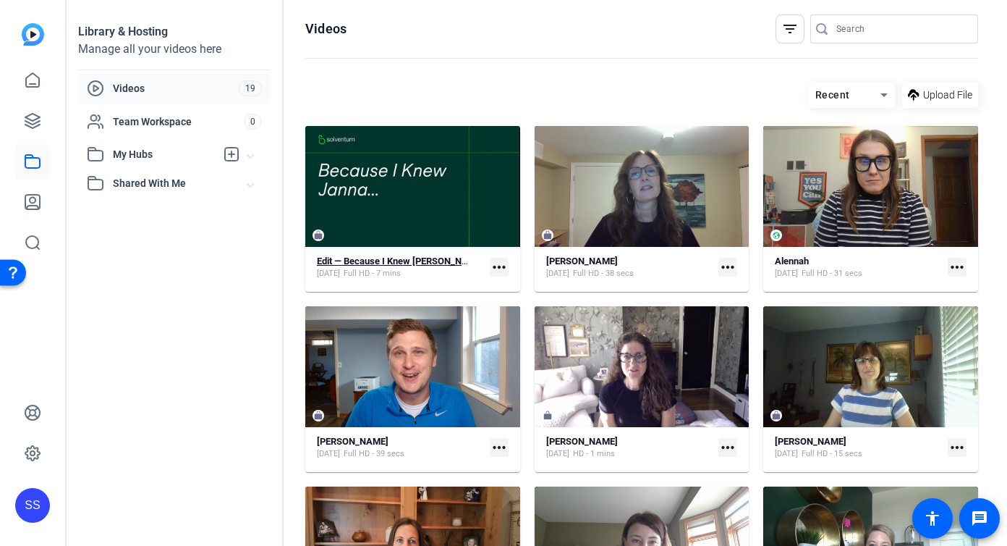
click at [347, 266] on strong "Edit — Because I Knew [PERSON_NAME]" at bounding box center [400, 260] width 167 height 11
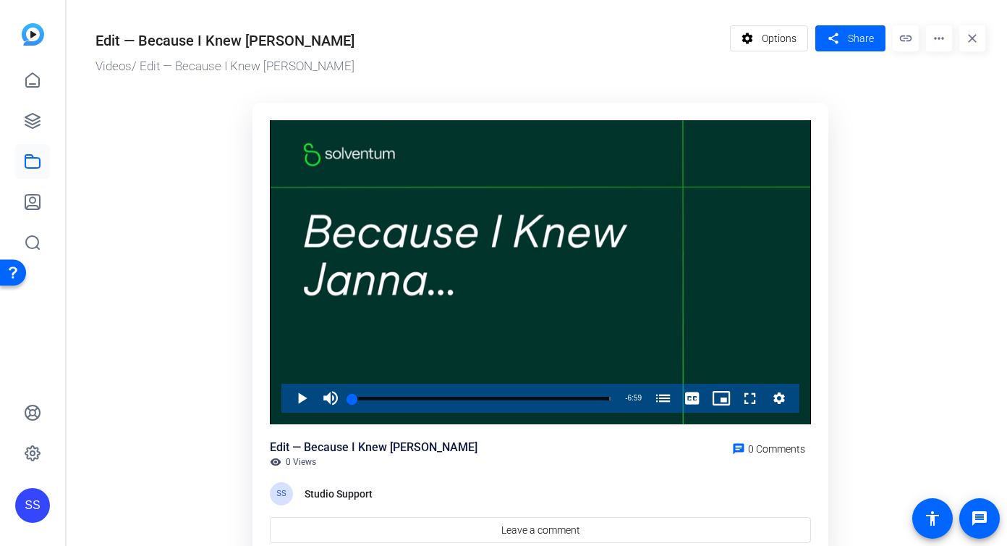
click at [20, 174] on link at bounding box center [32, 161] width 35 height 35
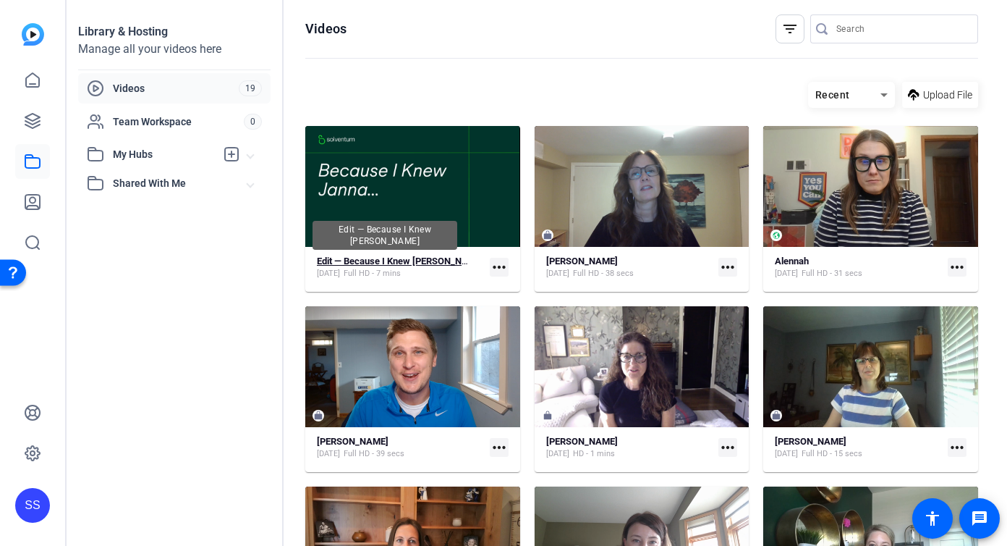
click at [334, 260] on strong "Edit — Because I Knew Janna" at bounding box center [400, 260] width 167 height 11
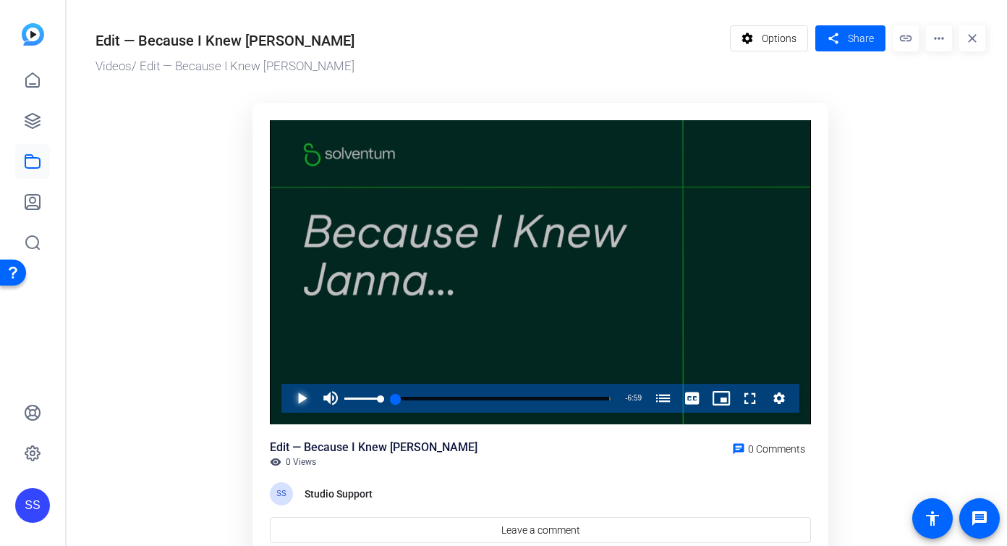
click at [287, 397] on span "Video Player" at bounding box center [287, 398] width 0 height 29
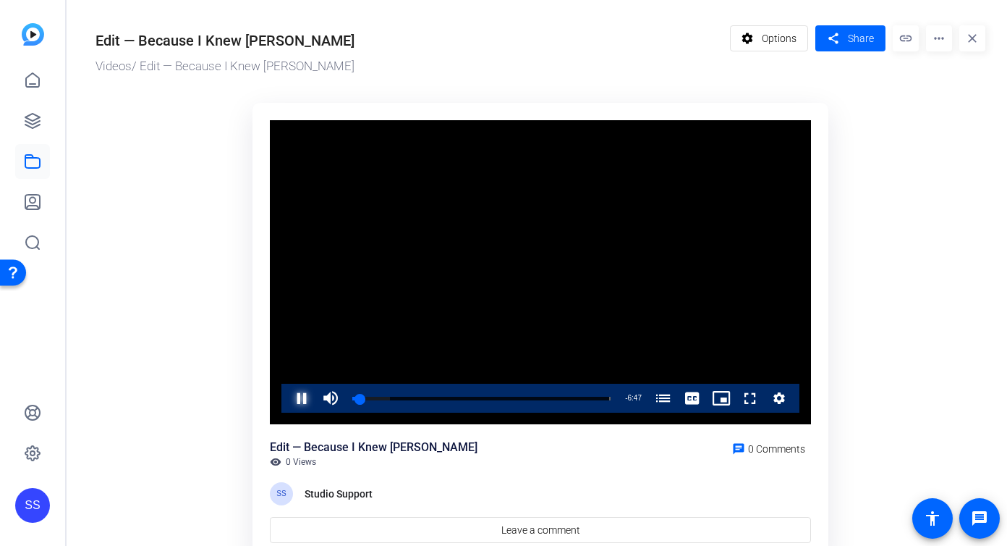
click at [287, 397] on span "Video Player" at bounding box center [287, 398] width 0 height 29
click at [769, 19] on div "Edit — Because I Knew Janna Videos / Edit — Because I Knew Janna settings Optio…" at bounding box center [533, 291] width 933 height 583
click at [757, 41] on span at bounding box center [769, 38] width 77 height 35
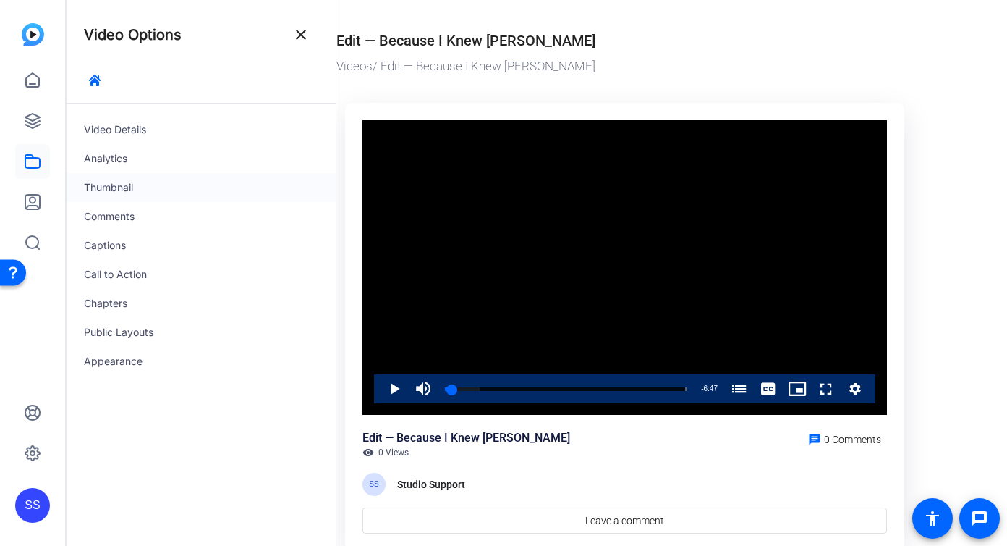
click at [189, 186] on div "Thumbnail" at bounding box center [201, 187] width 269 height 29
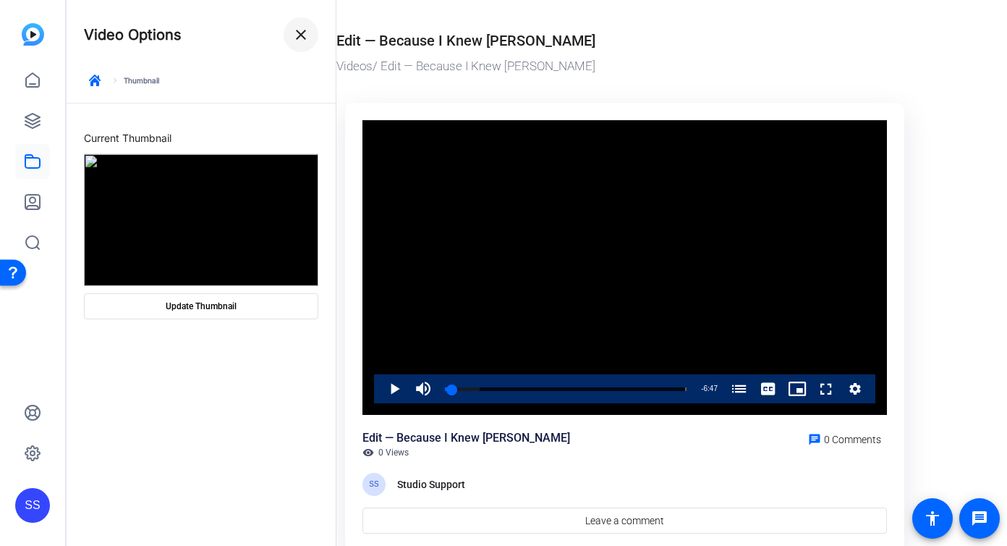
click at [300, 25] on span at bounding box center [301, 34] width 35 height 35
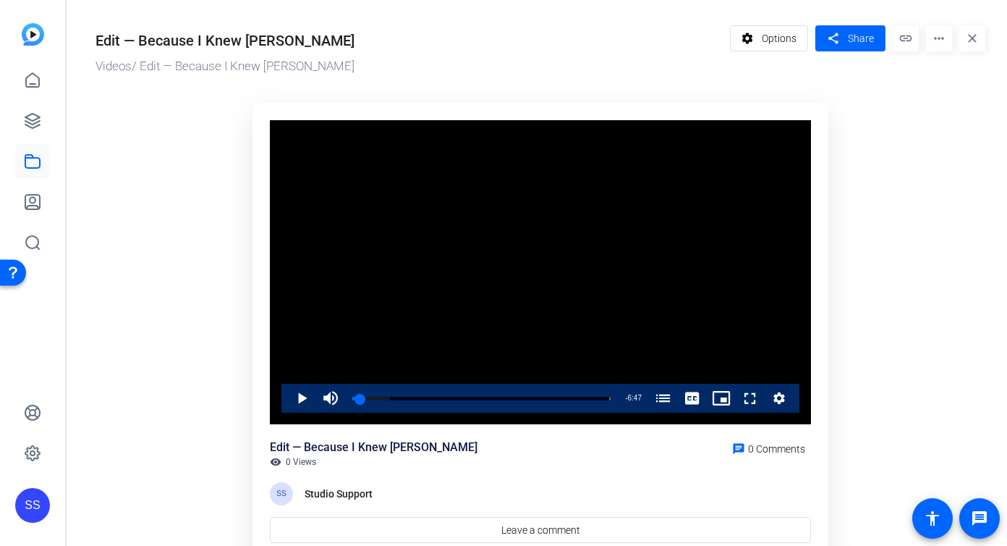
click at [941, 43] on mat-icon "more_horiz" at bounding box center [939, 38] width 26 height 26
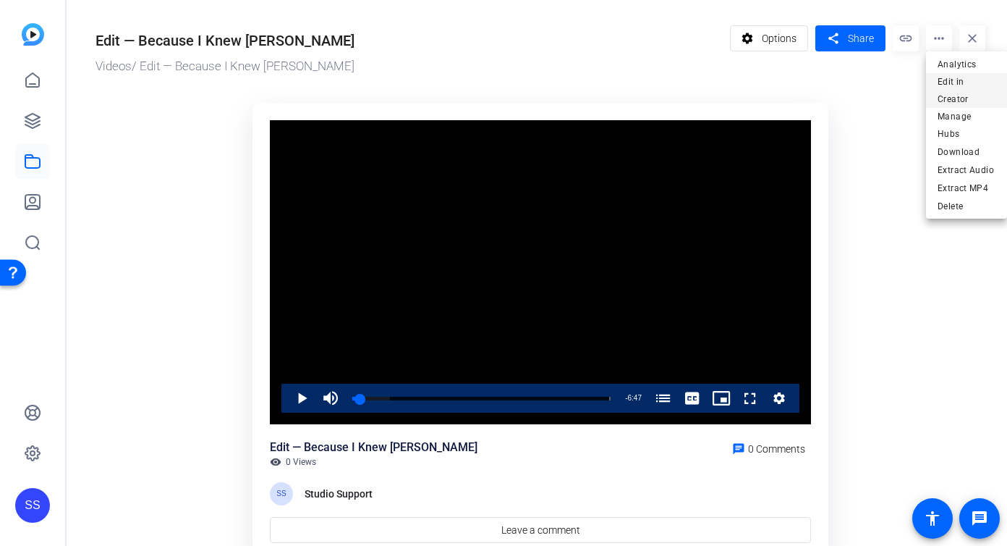
click at [977, 98] on span "Edit in Creator" at bounding box center [967, 90] width 58 height 35
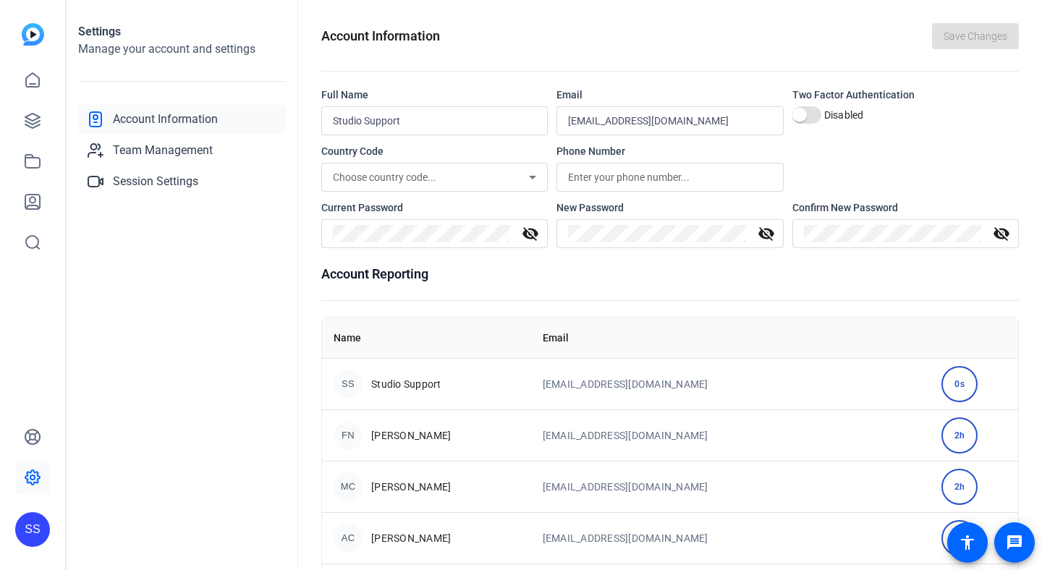
click at [182, 166] on div "Account Information Team Management Session Settings" at bounding box center [182, 150] width 208 height 91
click at [176, 153] on span "Team Management" at bounding box center [163, 150] width 100 height 17
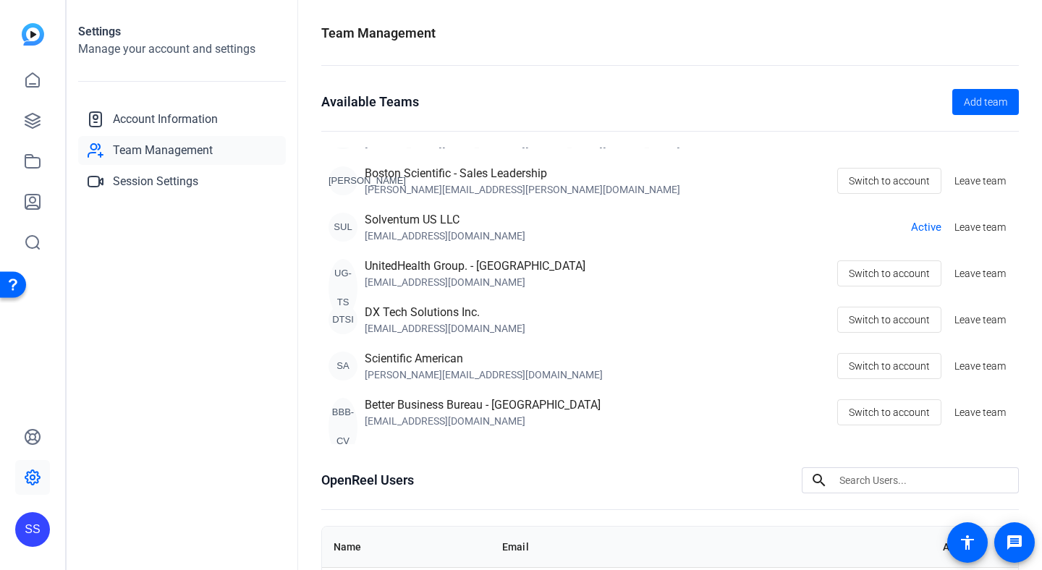
scroll to position [326, 0]
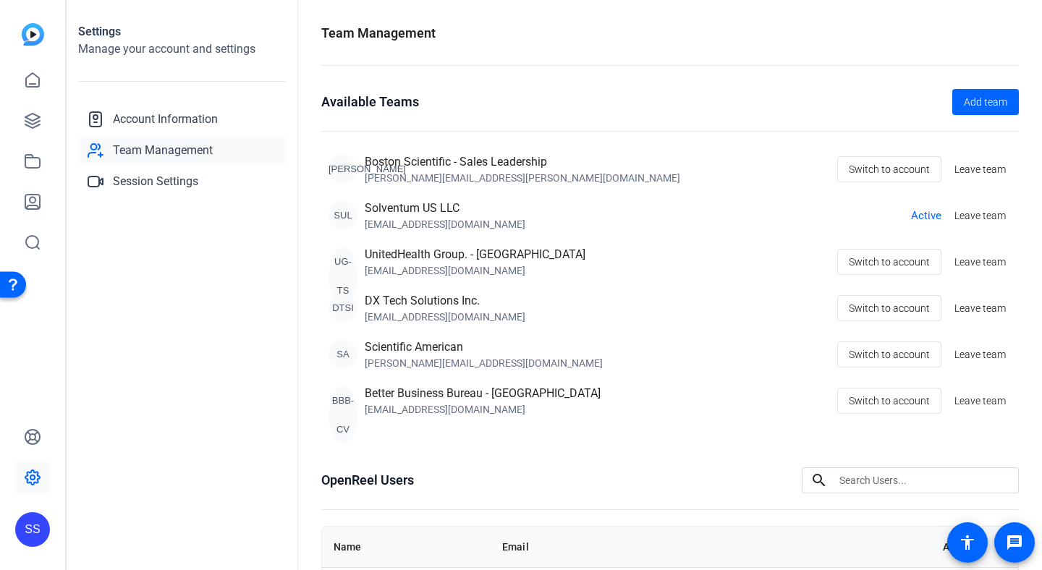
click at [24, 535] on div "SS" at bounding box center [32, 529] width 35 height 35
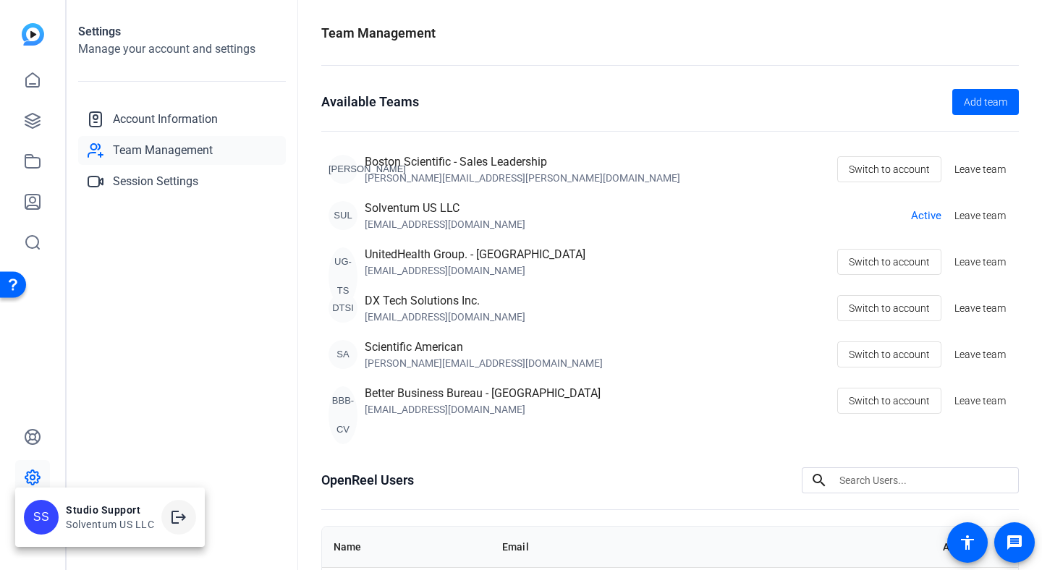
click at [179, 513] on mat-icon "logout" at bounding box center [178, 517] width 17 height 17
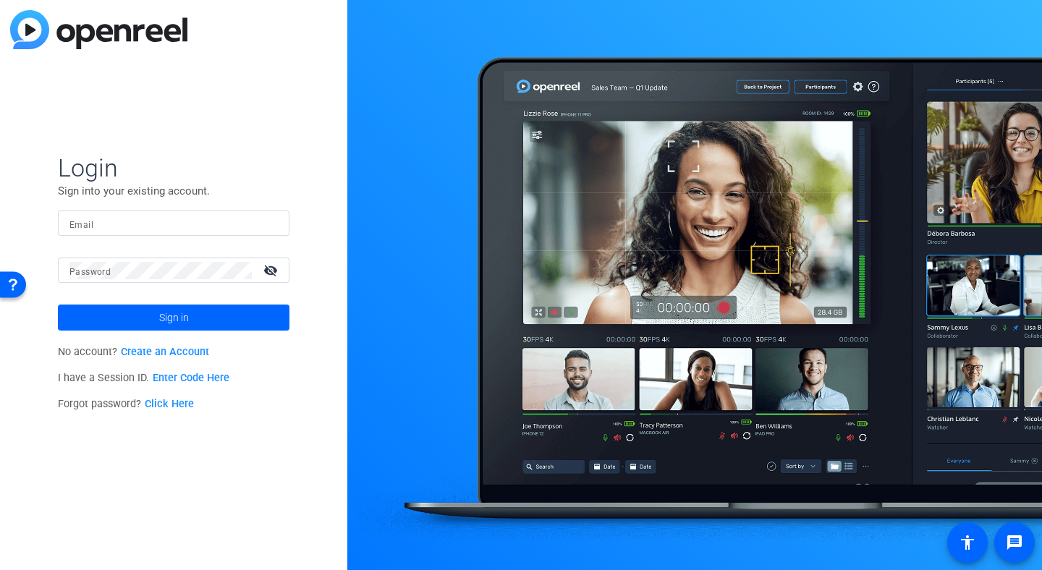
click at [238, 215] on input "Email" at bounding box center [173, 223] width 208 height 17
click at [257, 216] on input "Email" at bounding box center [173, 223] width 208 height 17
click at [270, 220] on img at bounding box center [266, 223] width 10 height 17
type input "[EMAIL_ADDRESS][DOMAIN_NAME]"
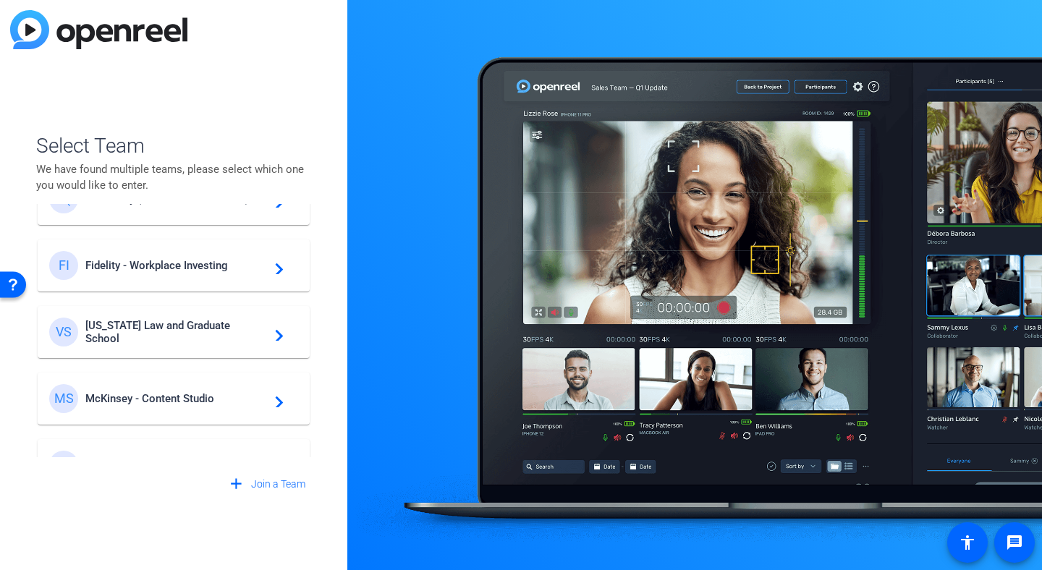
scroll to position [320, 0]
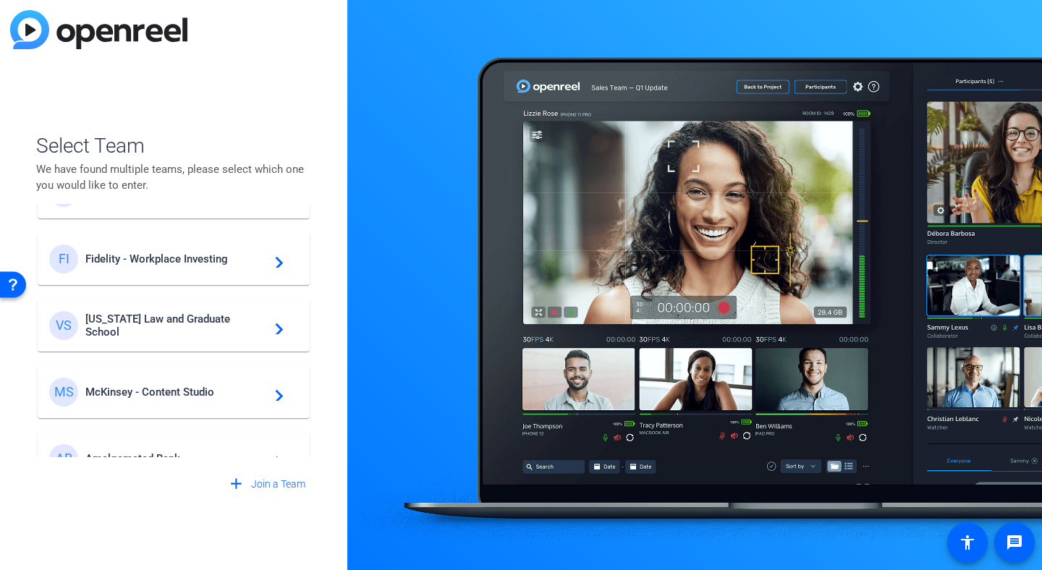
click at [217, 334] on div "VS [US_STATE] Law and Graduate School navigate_next" at bounding box center [173, 325] width 249 height 29
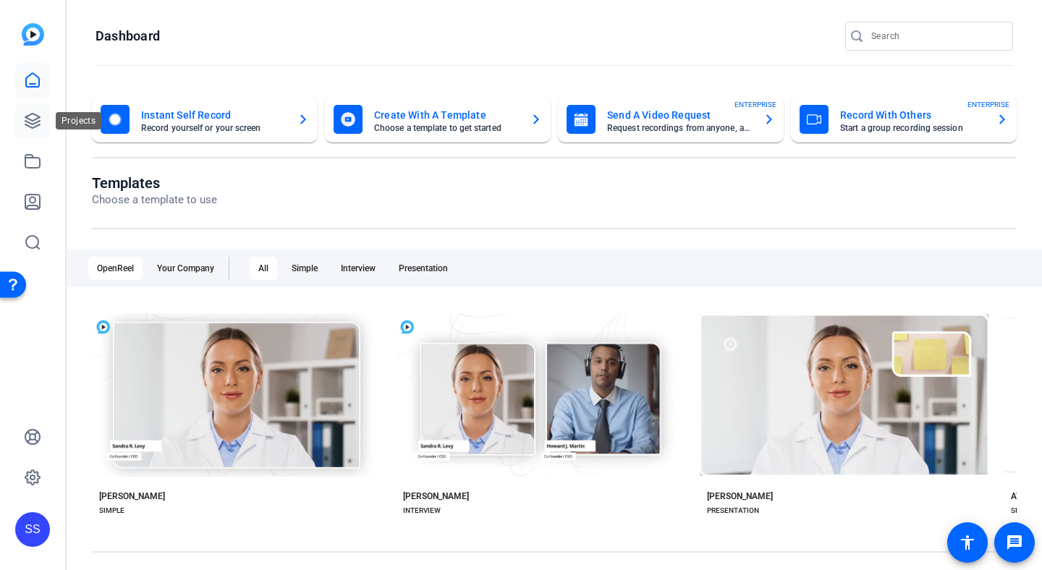
click at [32, 122] on icon at bounding box center [32, 120] width 17 height 17
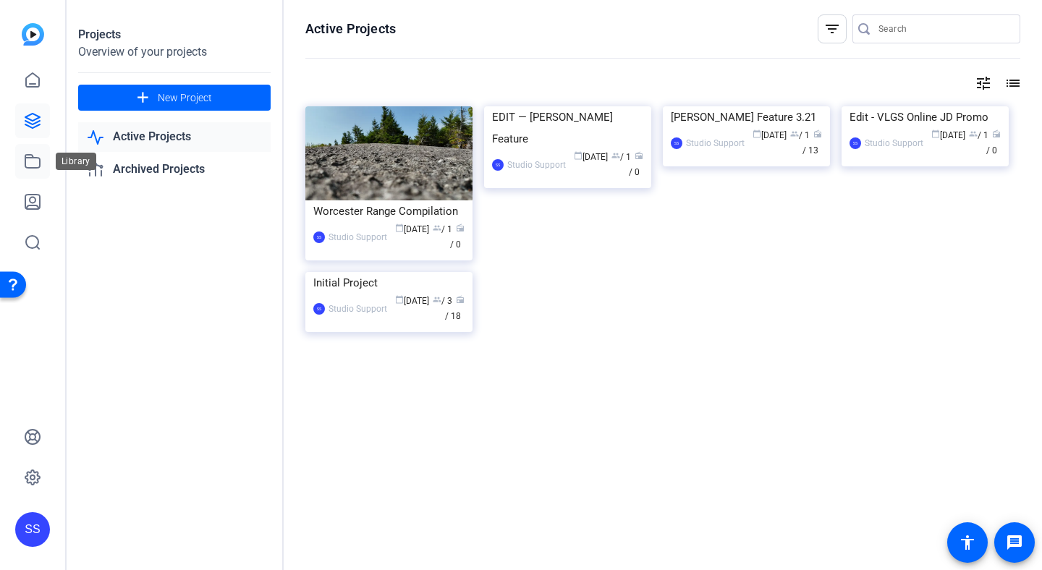
click at [41, 156] on icon at bounding box center [32, 161] width 17 height 17
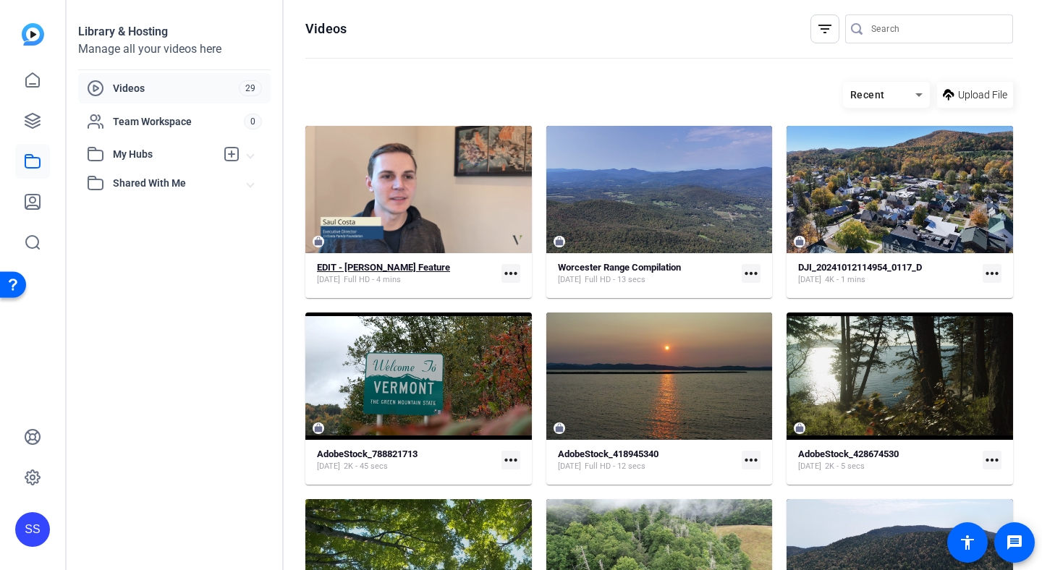
click at [394, 263] on strong "EDIT - [PERSON_NAME] Feature" at bounding box center [383, 267] width 133 height 11
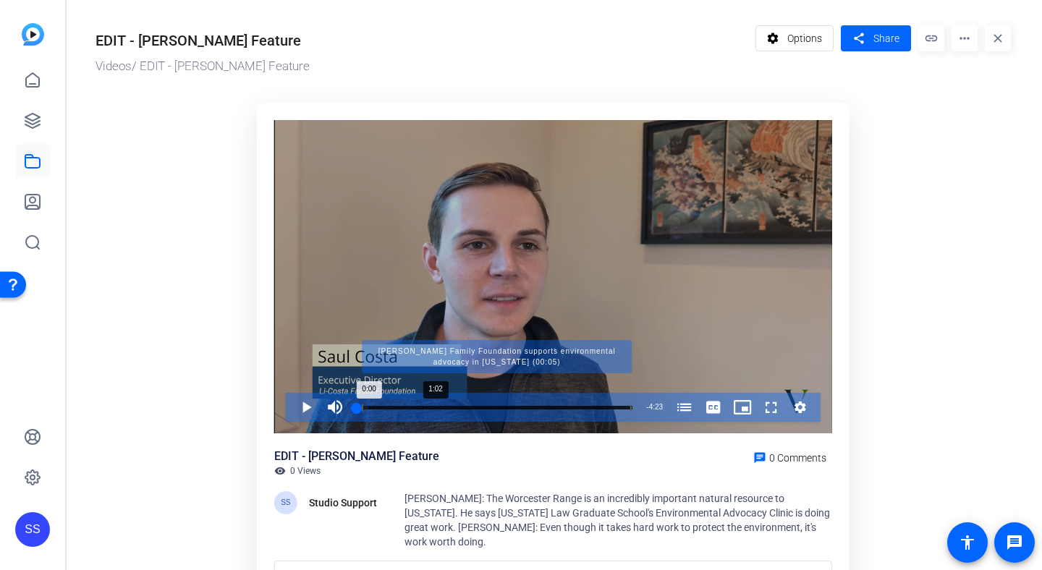
click at [407, 405] on div "Progress Bar" at bounding box center [497, 407] width 270 height 7
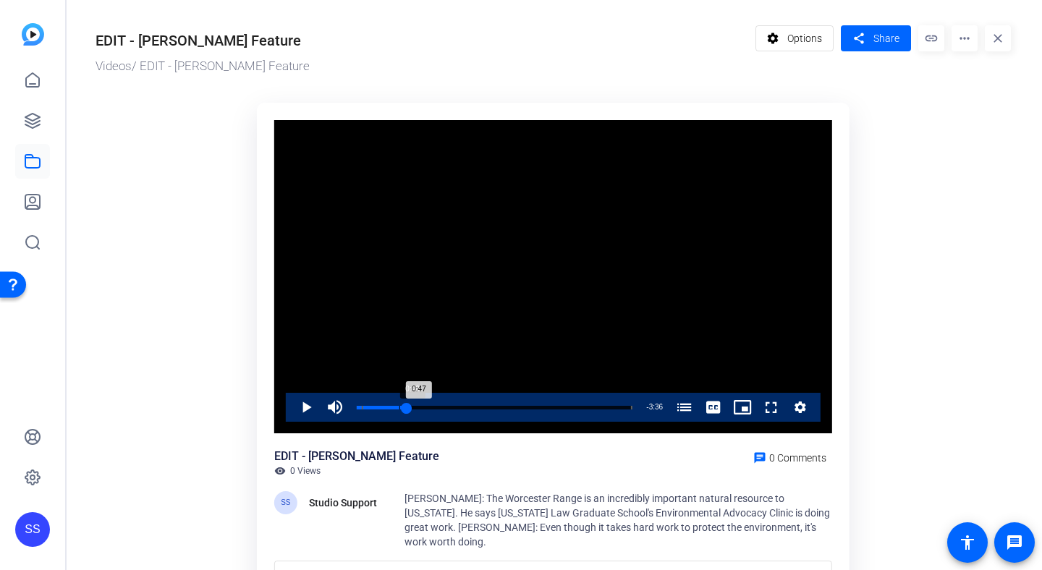
click at [399, 407] on div "0:47" at bounding box center [382, 408] width 50 height 4
click at [292, 412] on span "Video Player" at bounding box center [292, 407] width 0 height 29
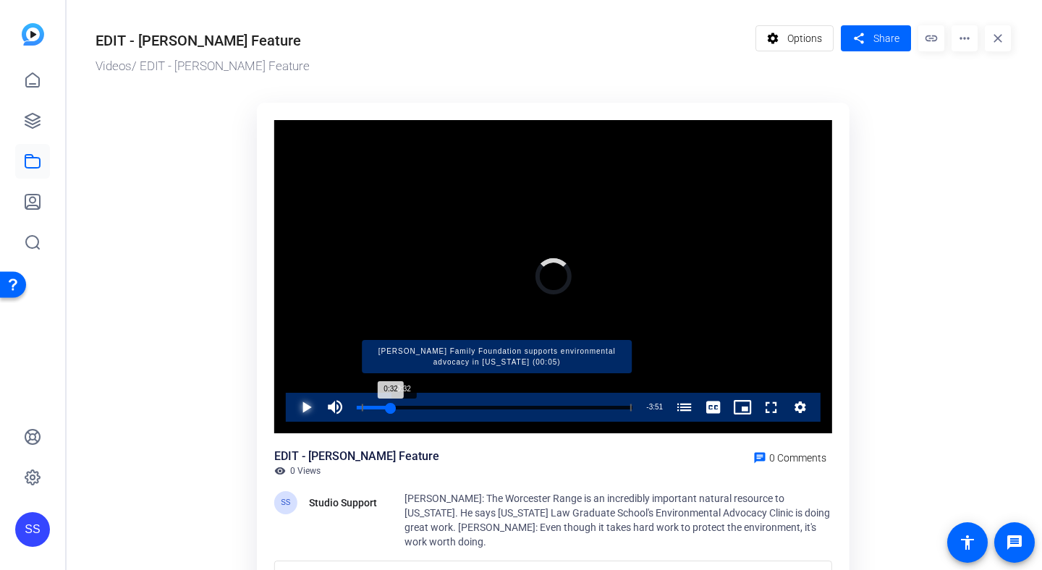
click at [391, 409] on div "Loaded : 0.00% 0:32 0:32 [PERSON_NAME] Family Foundation supports environmental…" at bounding box center [495, 408] width 276 height 4
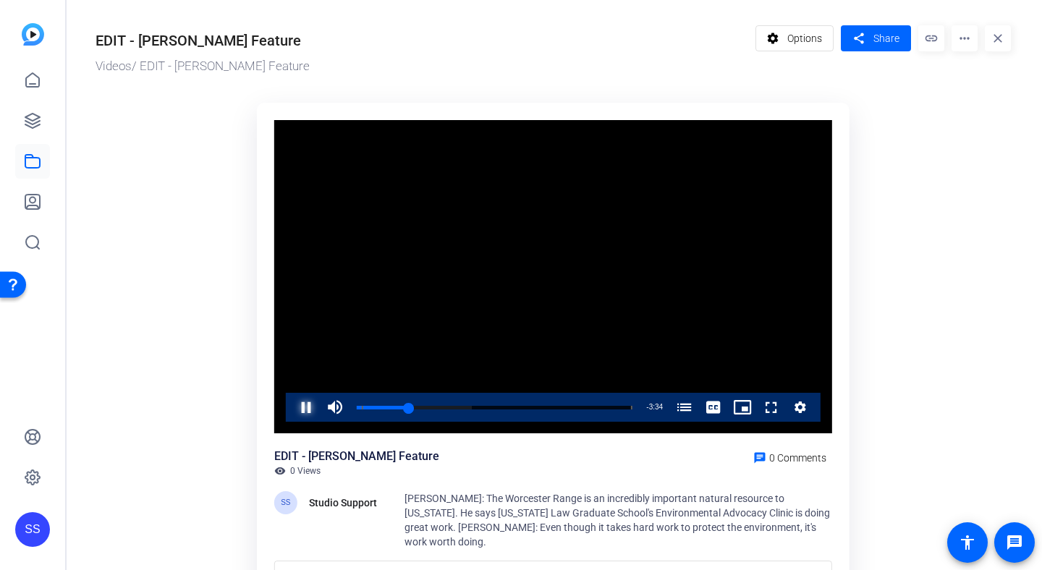
click at [292, 406] on span "Video Player" at bounding box center [292, 407] width 0 height 29
